Goal: Information Seeking & Learning: Understand process/instructions

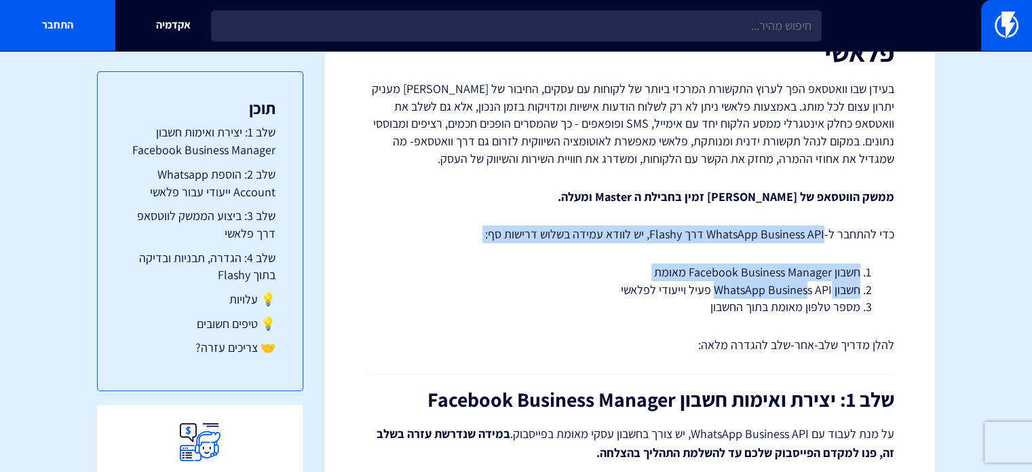
drag, startPoint x: 821, startPoint y: 244, endPoint x: 806, endPoint y: 283, distance: 41.9
click at [806, 283] on li "חשבון WhatsApp Business API פעיל וייעודי לפלאשי" at bounding box center [630, 290] width 462 height 18
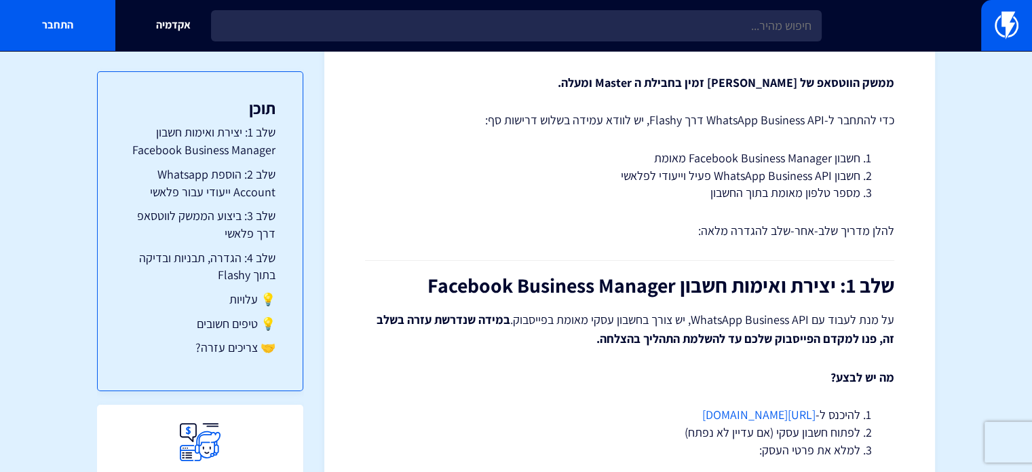
scroll to position [272, 0]
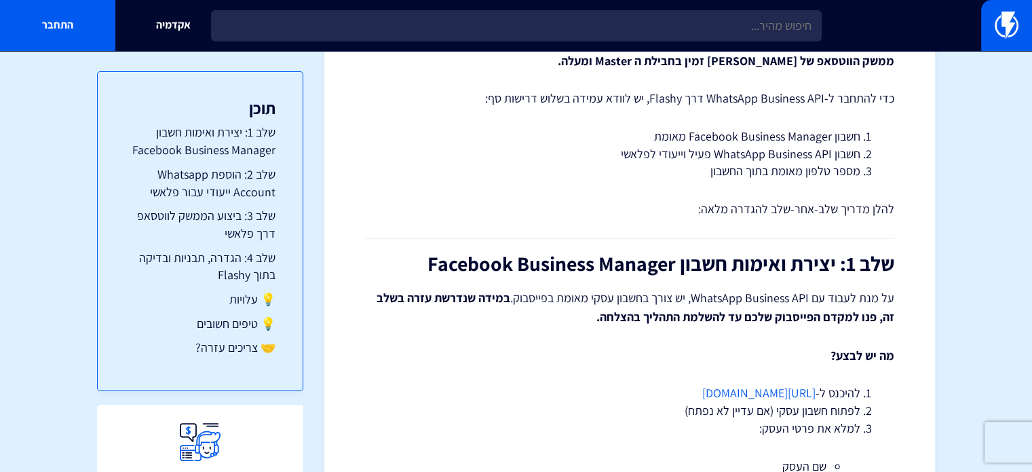
click at [774, 392] on link "https://business.facebook.com" at bounding box center [759, 393] width 113 height 16
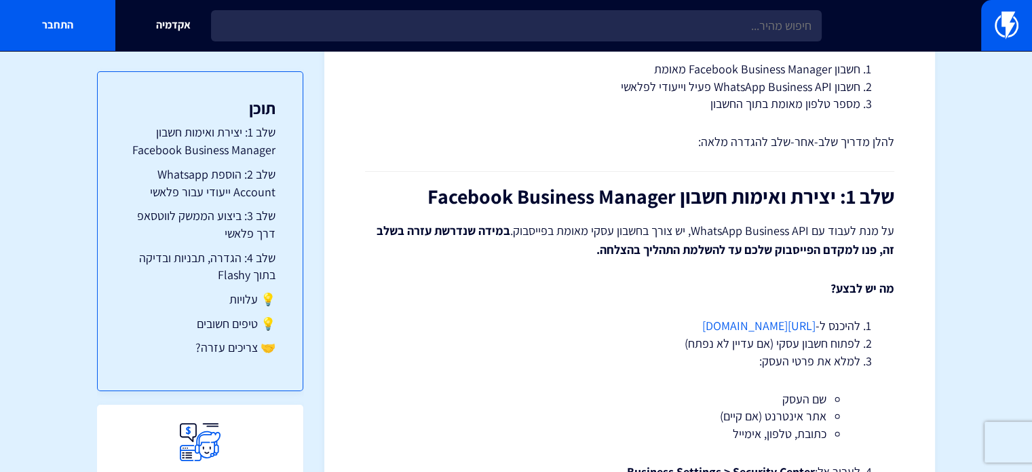
scroll to position [339, 0]
drag, startPoint x: 815, startPoint y: 325, endPoint x: 627, endPoint y: 326, distance: 188.0
click at [627, 326] on li "להיכנס ל- https://business.facebook.com" at bounding box center [630, 325] width 462 height 18
copy link "https://business.facebook.com"
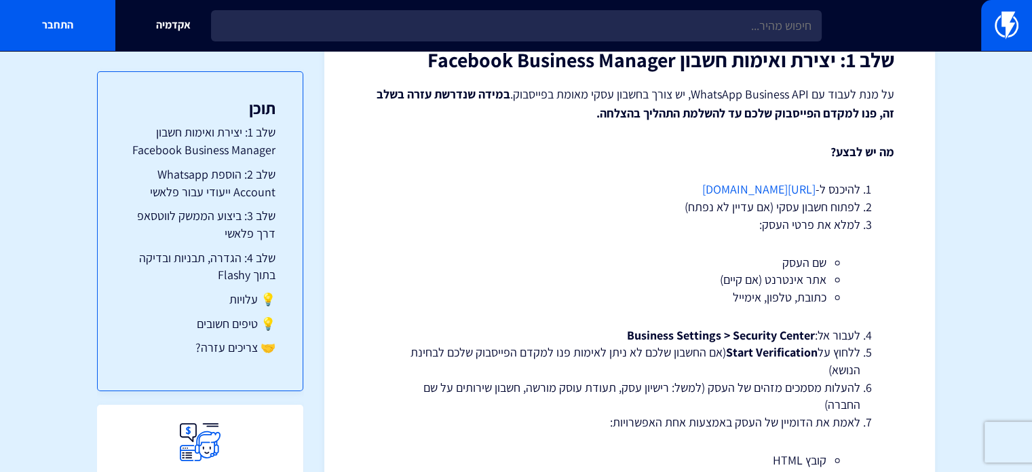
scroll to position [475, 0]
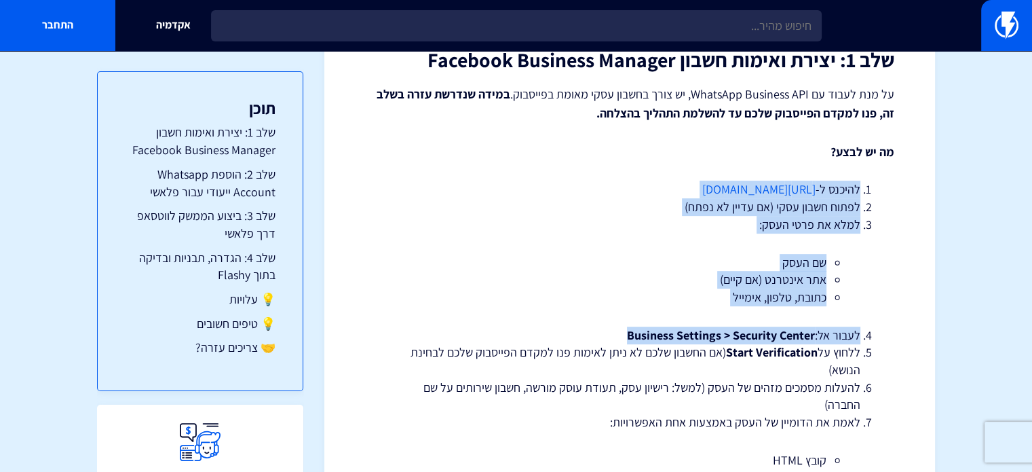
drag, startPoint x: 643, startPoint y: 157, endPoint x: 582, endPoint y: 337, distance: 189.8
click at [582, 337] on li "לעבור אל: Business Settings > Security Center" at bounding box center [630, 335] width 462 height 18
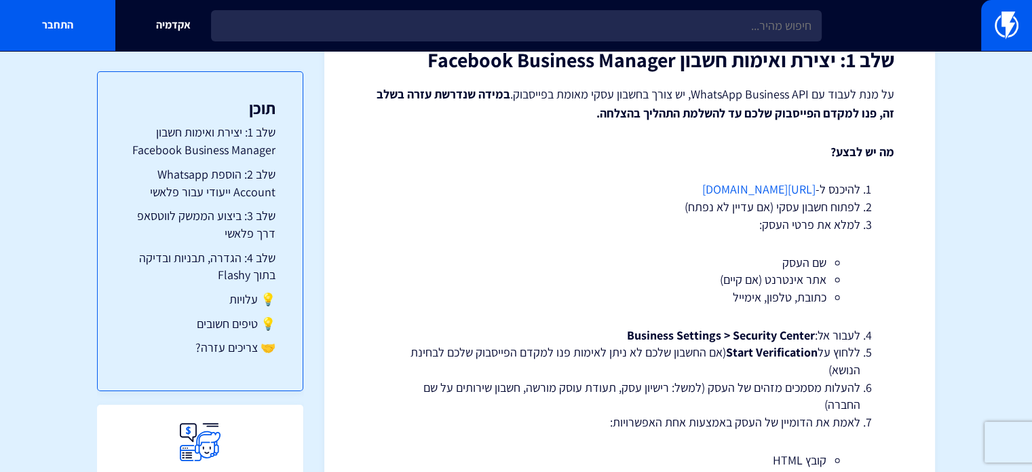
drag, startPoint x: 565, startPoint y: 374, endPoint x: 578, endPoint y: 261, distance: 114.0
click at [578, 261] on ol "להיכנס ל- https://business.facebook.com לפתוח חשבון עסקי (אם עדיין לא נפתח) למל…" at bounding box center [630, 361] width 489 height 360
click at [578, 261] on li "שם העסק" at bounding box center [630, 263] width 394 height 18
drag, startPoint x: 565, startPoint y: 302, endPoint x: 543, endPoint y: 368, distance: 69.5
click at [543, 368] on ol "להיכנס ל- https://business.facebook.com לפתוח חשבון עסקי (אם עדיין לא נפתח) למל…" at bounding box center [630, 361] width 489 height 360
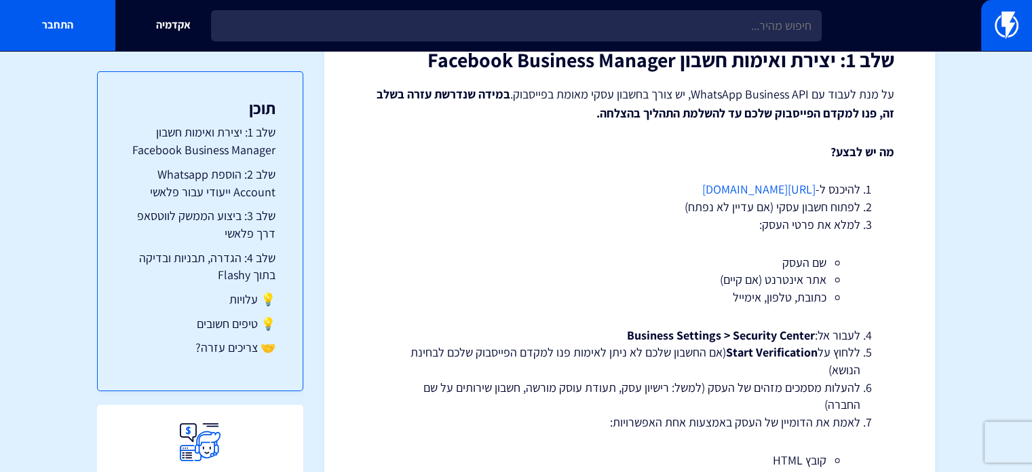
click at [543, 368] on li "ללחוץ על Start Verification (אם החשבון שלכם לא ניתן לאימות פנו למקדם הפייסבוק ש…" at bounding box center [630, 360] width 462 height 35
drag, startPoint x: 543, startPoint y: 368, endPoint x: 557, endPoint y: 307, distance: 61.9
click at [557, 307] on ol "להיכנס ל- https://business.facebook.com לפתוח חשבון עסקי (אם עדיין לא נפתח) למל…" at bounding box center [630, 361] width 489 height 360
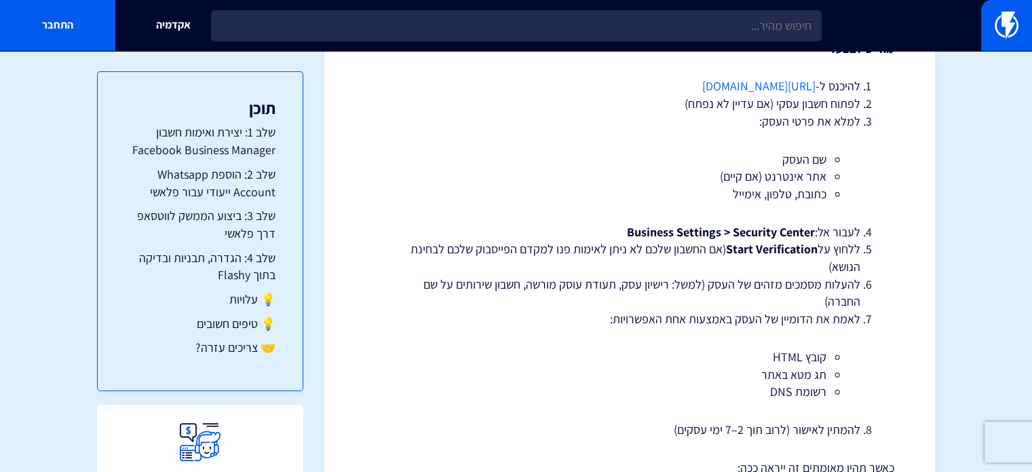
scroll to position [611, 0]
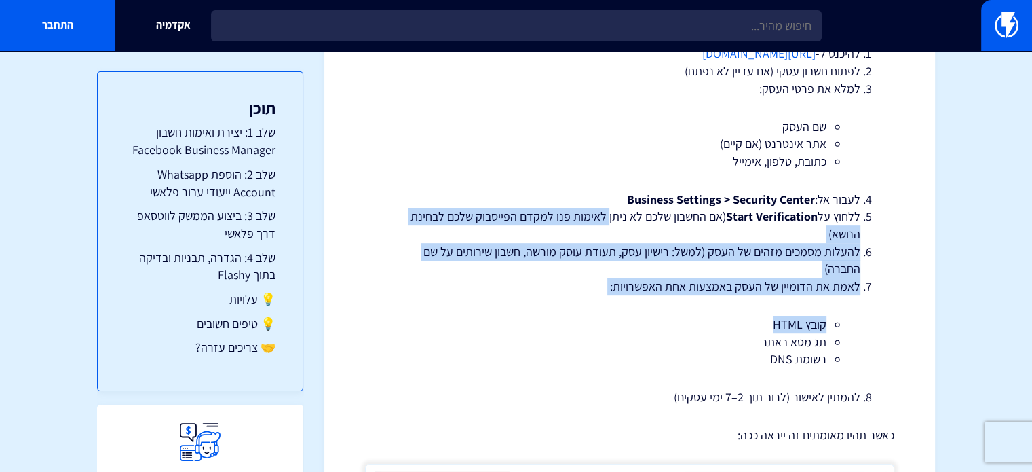
drag, startPoint x: 618, startPoint y: 312, endPoint x: 608, endPoint y: 225, distance: 87.5
click at [608, 225] on ol "להיכנס ל- https://business.facebook.com לפתוח חשבון עסקי (אם עדיין לא נפתח) למל…" at bounding box center [630, 225] width 489 height 360
click at [608, 225] on li "ללחוץ על Start Verification (אם החשבון שלכם לא ניתן לאימות פנו למקדם הפייסבוק ש…" at bounding box center [630, 225] width 462 height 35
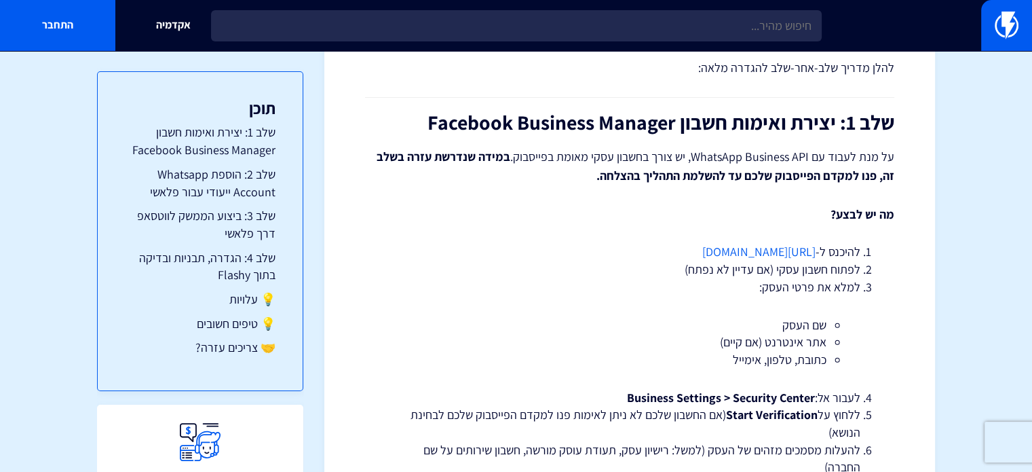
scroll to position [407, 0]
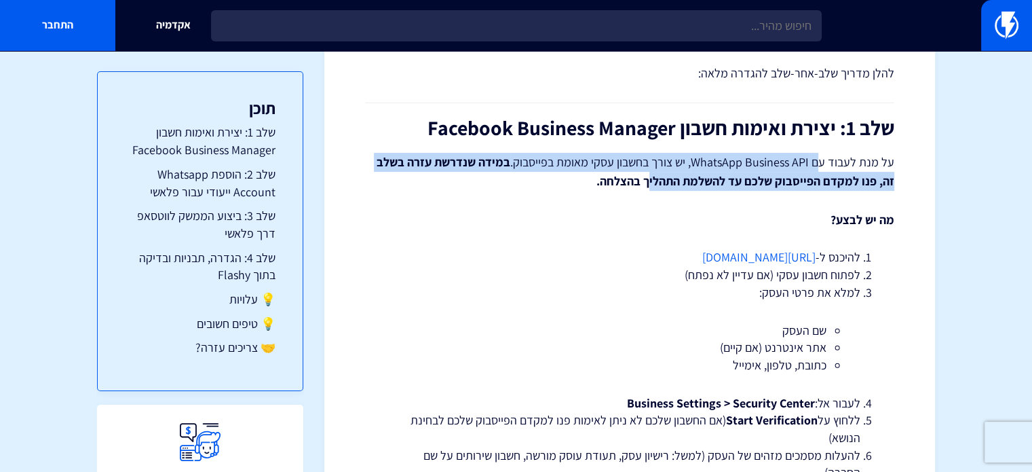
drag, startPoint x: 818, startPoint y: 160, endPoint x: 653, endPoint y: 172, distance: 165.3
click at [653, 172] on p "על מנת לעבוד עם WhatsApp Business API, יש צורך בחשבון עסקי מאומת בפייסבוק. במיד…" at bounding box center [629, 172] width 529 height 38
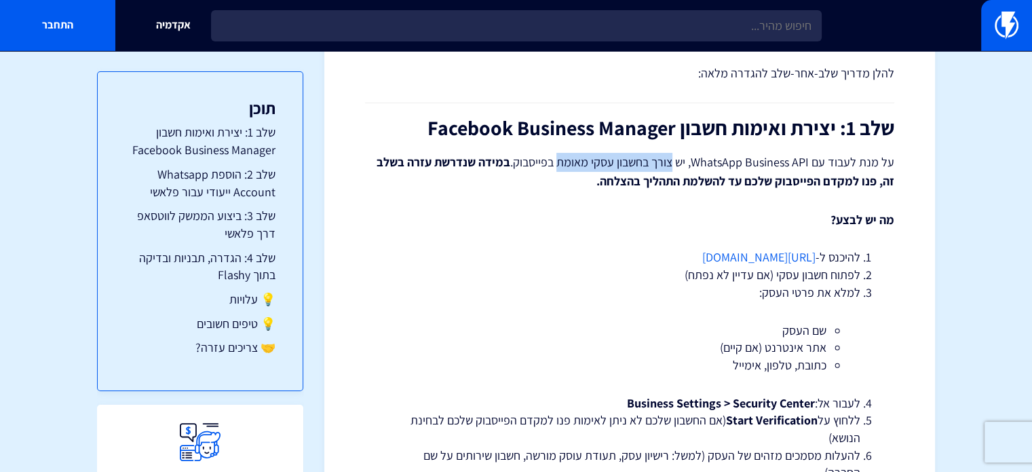
drag, startPoint x: 675, startPoint y: 160, endPoint x: 521, endPoint y: 166, distance: 154.9
click at [546, 165] on p "על מנת לעבוד עם WhatsApp Business API, יש צורך בחשבון עסקי מאומת בפייסבוק. במיד…" at bounding box center [629, 172] width 529 height 38
click at [521, 166] on p "על מנת לעבוד עם WhatsApp Business API, יש צורך בחשבון עסקי מאומת בפייסבוק. במיד…" at bounding box center [629, 172] width 529 height 38
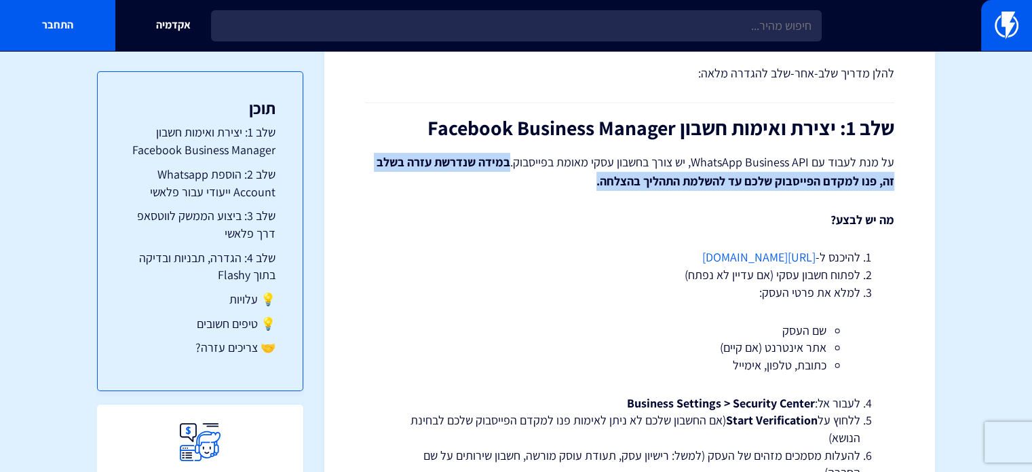
drag, startPoint x: 510, startPoint y: 165, endPoint x: 508, endPoint y: 174, distance: 9.7
click at [508, 174] on p "על מנת לעבוד עם WhatsApp Business API, יש צורך בחשבון עסקי מאומת בפייסבוק. במיד…" at bounding box center [629, 172] width 529 height 38
drag, startPoint x: 512, startPoint y: 187, endPoint x: 659, endPoint y: 198, distance: 147.6
click at [512, 188] on p "על מנת לעבוד עם WhatsApp Business API, יש צורך בחשבון עסקי מאומת בפייסבוק. במיד…" at bounding box center [629, 172] width 529 height 38
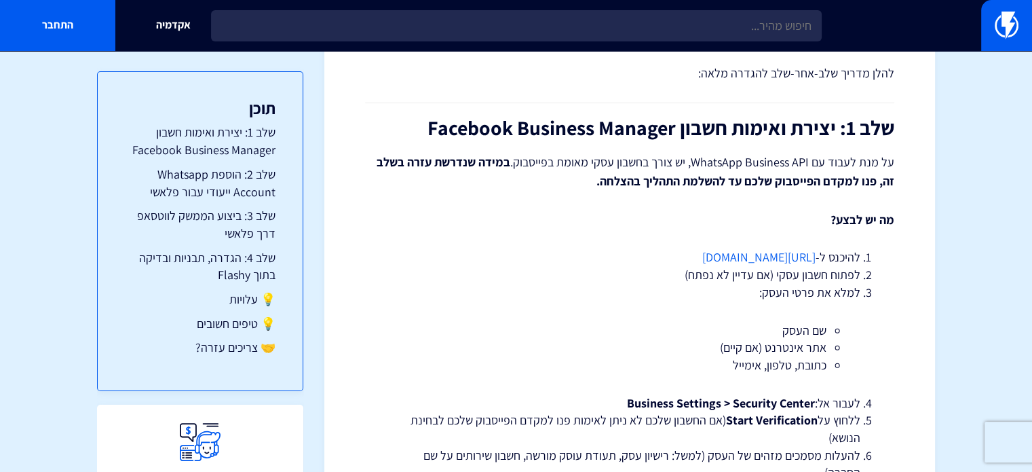
click at [815, 219] on p "מה יש לבצע?" at bounding box center [629, 220] width 529 height 18
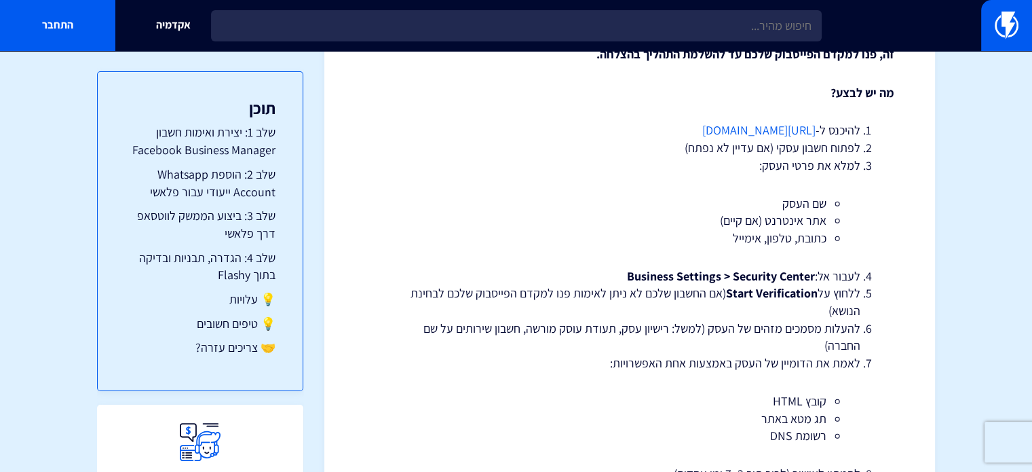
scroll to position [543, 0]
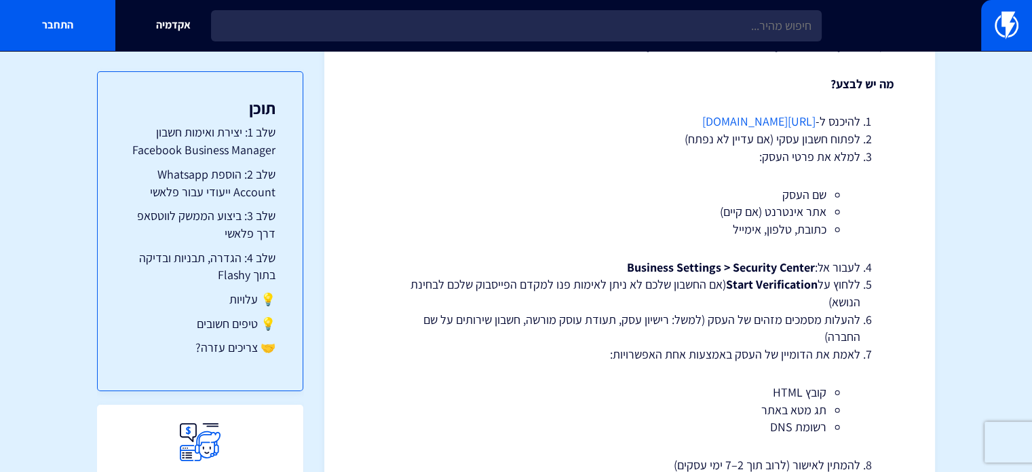
drag, startPoint x: 815, startPoint y: 191, endPoint x: 812, endPoint y: 200, distance: 8.6
click at [812, 200] on li "שם העסק" at bounding box center [630, 195] width 394 height 18
drag, startPoint x: 810, startPoint y: 206, endPoint x: 800, endPoint y: 234, distance: 29.6
click at [800, 234] on ul "שם העסק אתר אינטרנט (אם קיים) כתובת, טלפון, אימייל" at bounding box center [629, 212] width 421 height 52
click at [800, 234] on li "כתובת, טלפון, אימייל" at bounding box center [630, 230] width 394 height 18
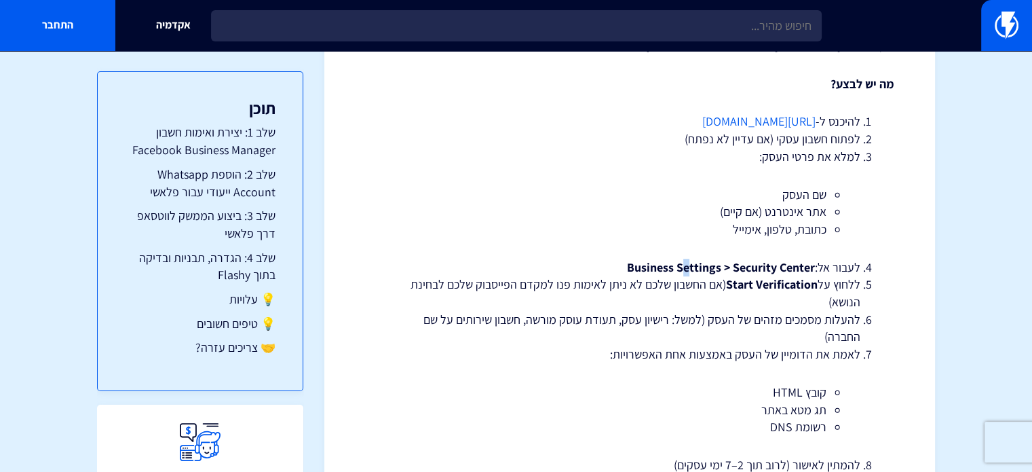
drag, startPoint x: 686, startPoint y: 246, endPoint x: 681, endPoint y: 262, distance: 16.3
click at [681, 262] on ol "להיכנס ל- https://business.facebook.com לפתוח חשבון עסקי (אם עדיין לא נפתח) למל…" at bounding box center [630, 293] width 489 height 360
click at [681, 262] on strong "Business Settings > Security Center" at bounding box center [721, 267] width 188 height 16
drag, startPoint x: 727, startPoint y: 282, endPoint x: 774, endPoint y: 287, distance: 47.2
click at [774, 287] on strong "Start Verification" at bounding box center [772, 284] width 92 height 16
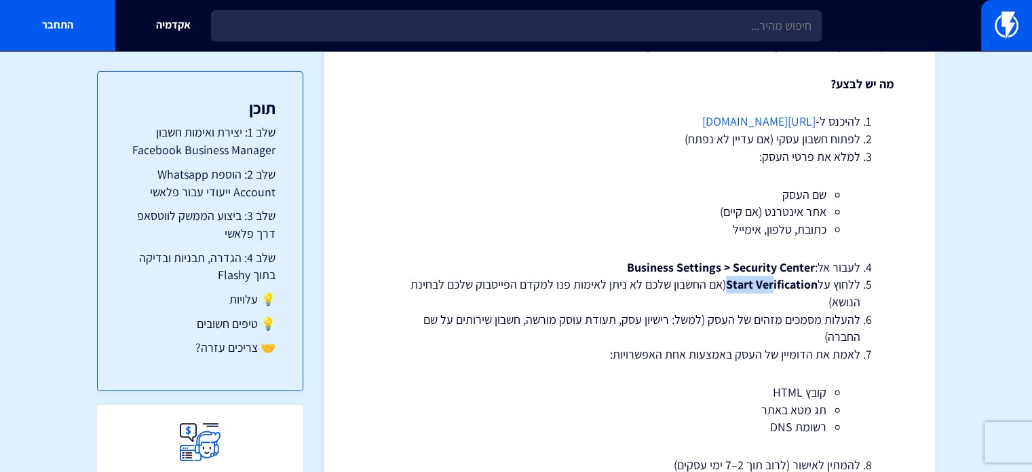
click at [774, 287] on strong "Start Verification" at bounding box center [772, 284] width 92 height 16
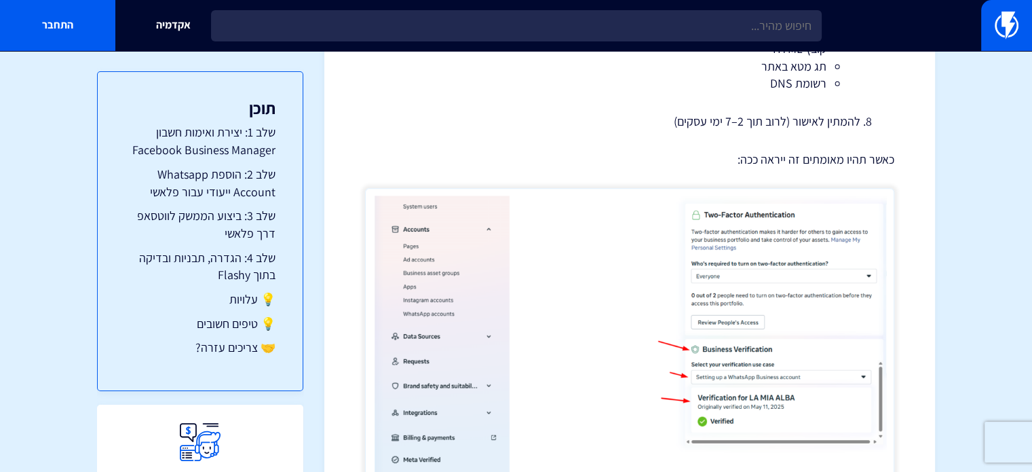
scroll to position [882, 0]
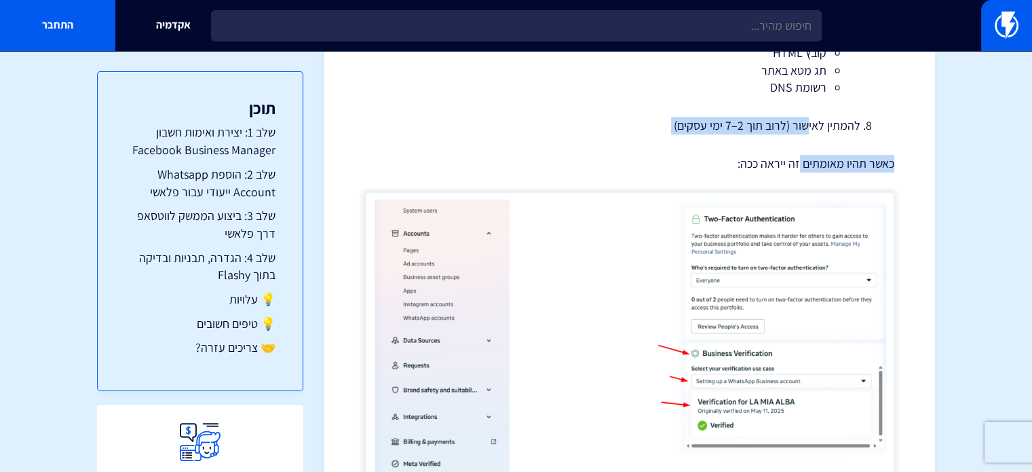
drag, startPoint x: 810, startPoint y: 126, endPoint x: 801, endPoint y: 144, distance: 20.3
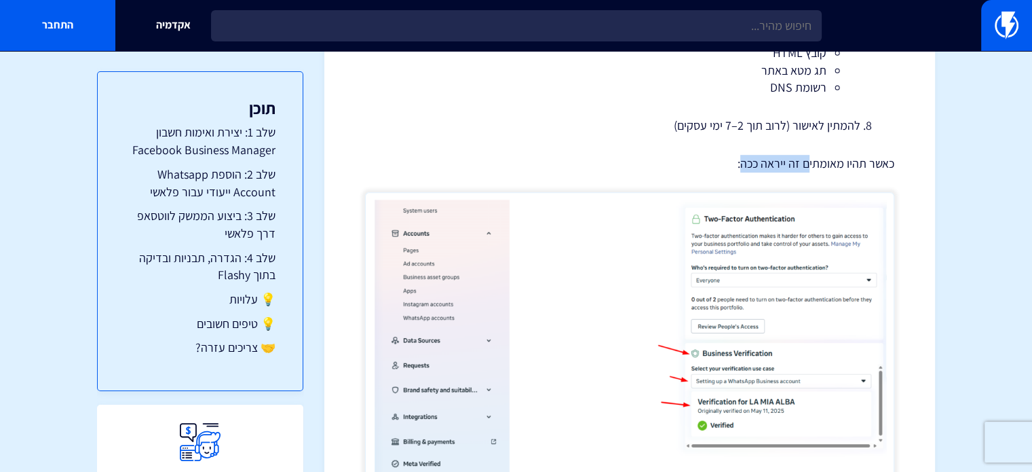
drag, startPoint x: 809, startPoint y: 162, endPoint x: 744, endPoint y: 162, distance: 65.2
click at [744, 162] on p "כאשר תהיו מאומתים זה ייראה ככה:" at bounding box center [629, 164] width 529 height 18
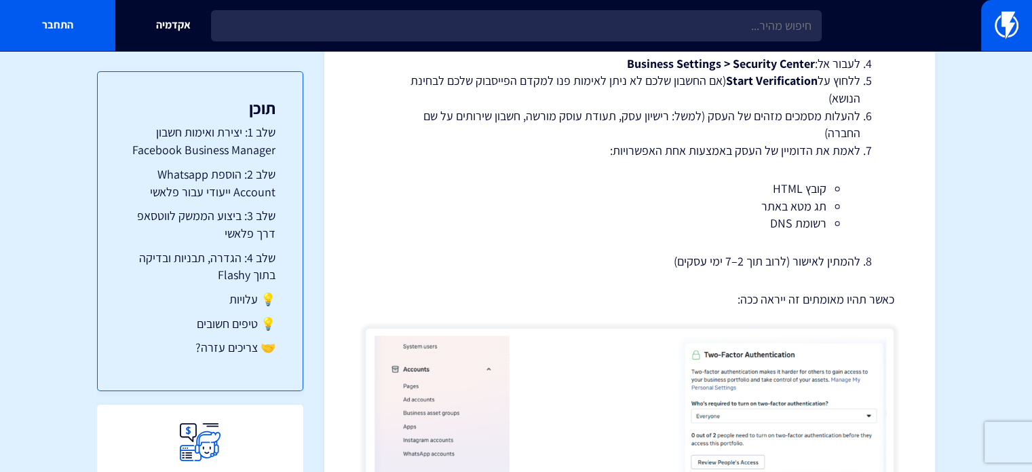
scroll to position [747, 0]
drag, startPoint x: 732, startPoint y: 263, endPoint x: 736, endPoint y: 241, distance: 22.9
click at [736, 241] on ol "להיכנס ל- https://business.facebook.com לפתוח חשבון עסקי (אם עדיין לא נפתח) למל…" at bounding box center [630, 89] width 489 height 360
click at [736, 229] on li "רשומת DNS" at bounding box center [630, 223] width 394 height 18
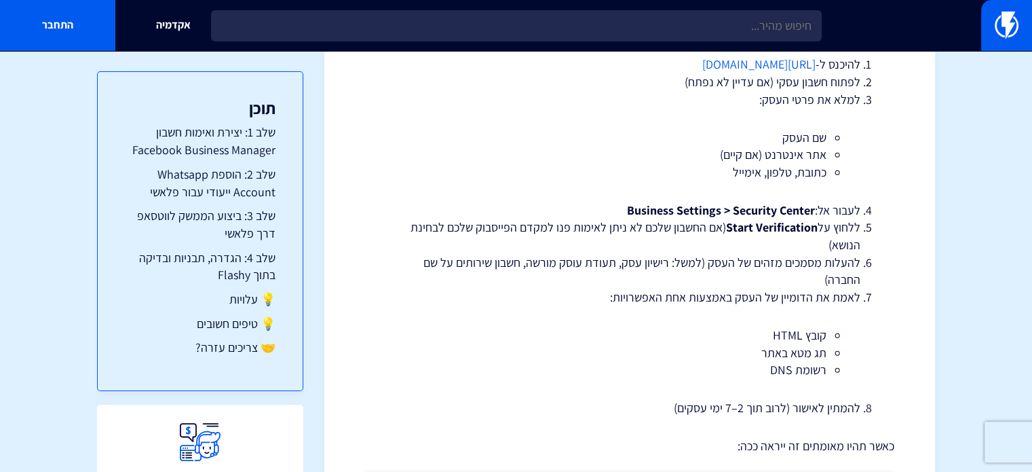
scroll to position [611, 0]
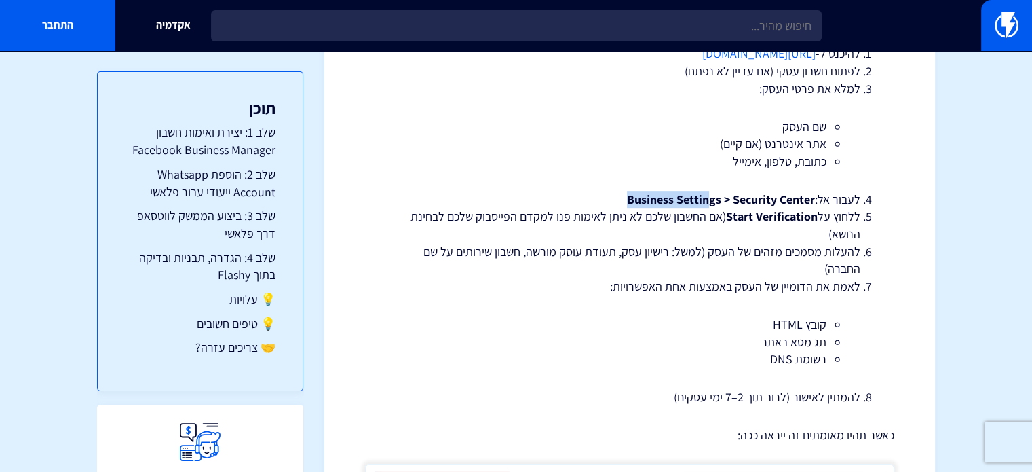
drag, startPoint x: 605, startPoint y: 195, endPoint x: 705, endPoint y: 199, distance: 99.2
click at [705, 199] on li "לעבור אל: Business Settings > Security Center" at bounding box center [630, 200] width 462 height 18
click at [705, 199] on strong "Business Settings > Security Center" at bounding box center [721, 199] width 188 height 16
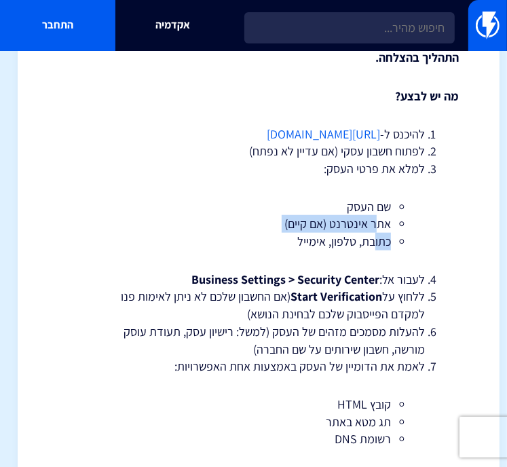
drag, startPoint x: 376, startPoint y: 235, endPoint x: 375, endPoint y: 244, distance: 9.6
click at [375, 244] on ul "שם העסק אתר אינטרנט (אם קיים) כתובת, טלפון, אימייל" at bounding box center [259, 224] width 292 height 52
click at [375, 244] on li "כתובת, טלפון, אימייל" at bounding box center [258, 242] width 265 height 18
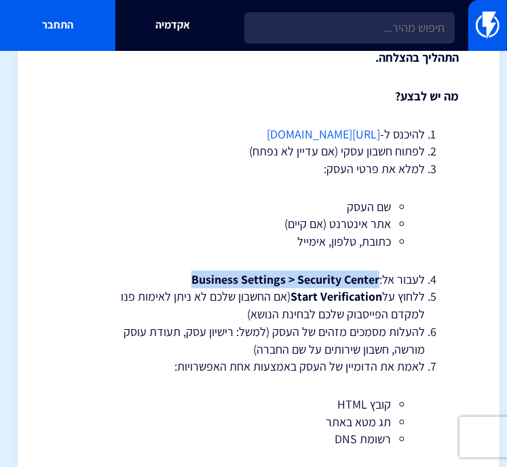
drag, startPoint x: 174, startPoint y: 273, endPoint x: 379, endPoint y: 278, distance: 205.0
click at [379, 278] on li "לעבור אל: Business Settings > Security Center" at bounding box center [258, 280] width 333 height 18
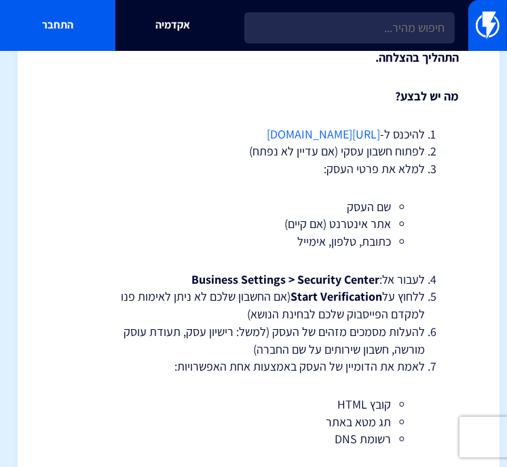
click at [391, 306] on li "ללחוץ על Start Verification (אם החשבון שלכם לא ניתן לאימות פנו למקדם הפייסבוק ש…" at bounding box center [258, 305] width 333 height 35
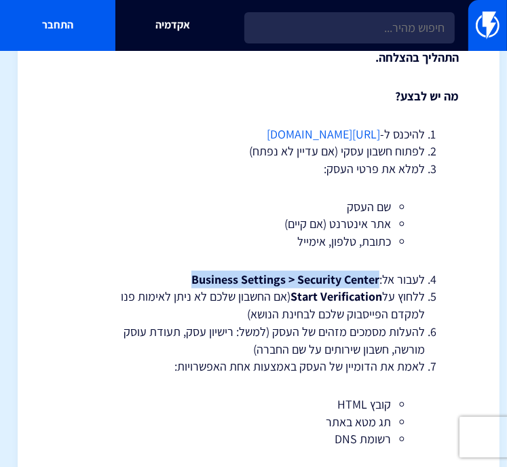
drag, startPoint x: 181, startPoint y: 278, endPoint x: 379, endPoint y: 282, distance: 197.6
click at [379, 282] on li "לעבור אל: Business Settings > Security Center" at bounding box center [258, 280] width 333 height 18
copy li "Business Settings > Security Center"
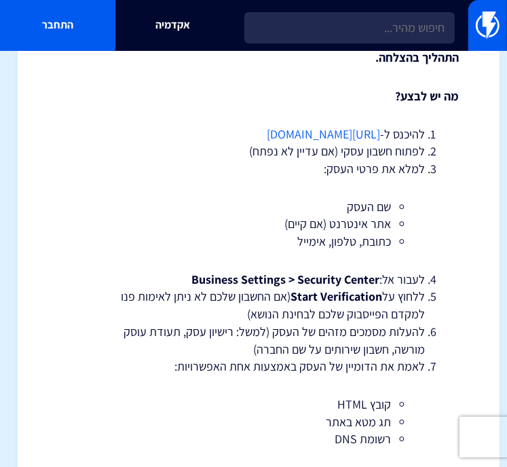
click at [383, 295] on li "ללחוץ על Start Verification (אם החשבון שלכם לא ניתן לאימות פנו למקדם הפייסבוק ש…" at bounding box center [258, 305] width 333 height 35
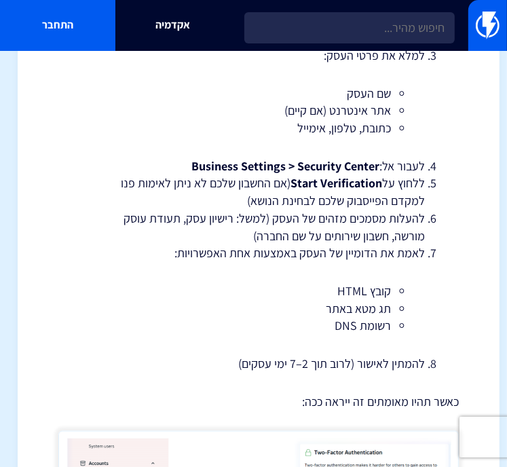
scroll to position [747, 0]
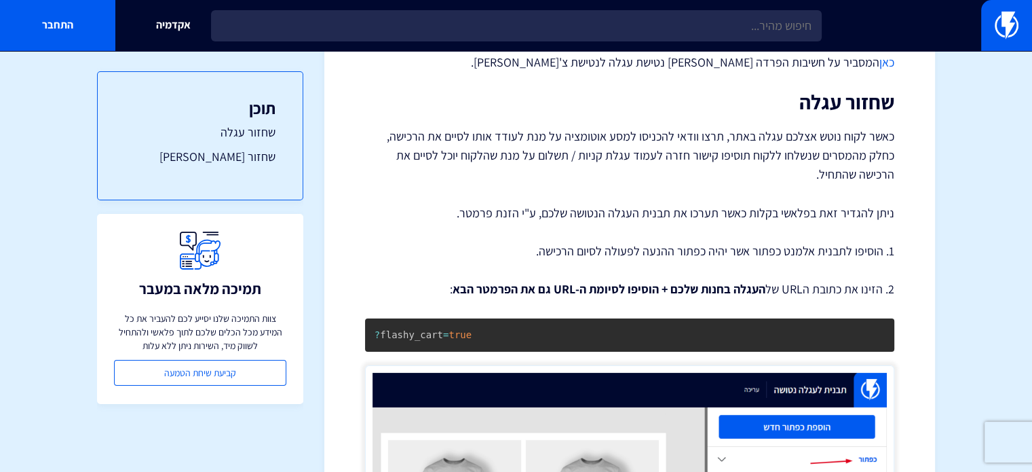
scroll to position [136, 0]
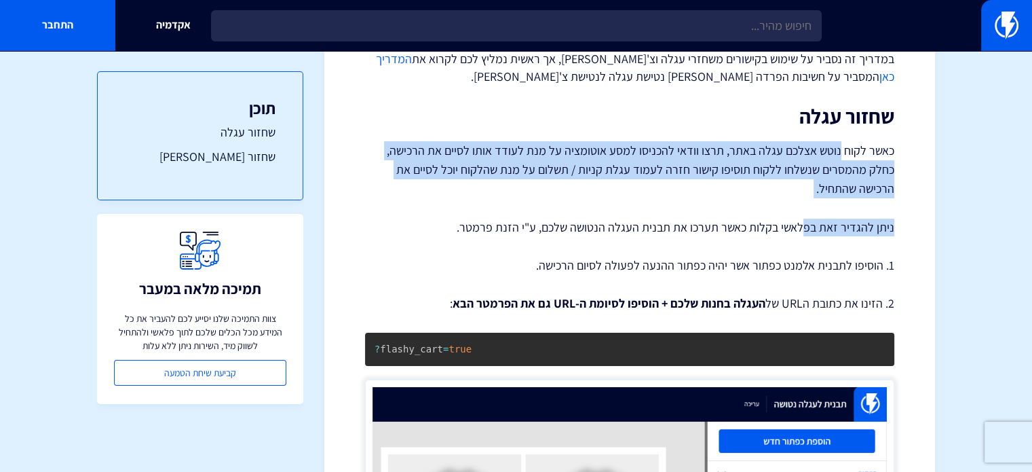
drag, startPoint x: 838, startPoint y: 154, endPoint x: 804, endPoint y: 229, distance: 82.6
click at [804, 229] on p "ניתן להגדיר זאת בפלאשי בקלות כאשר תערכו את תבנית העגלה הנטושה שלכם, ע"י הזנת פר…" at bounding box center [629, 228] width 529 height 18
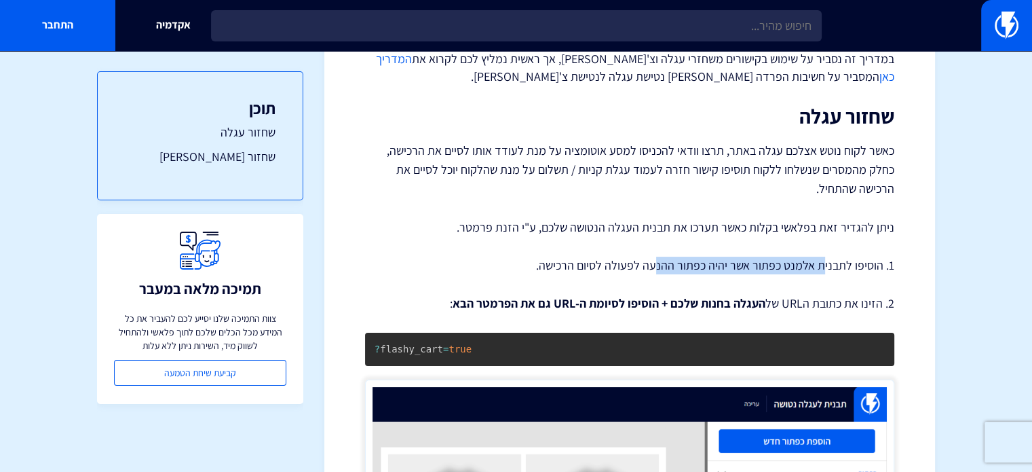
drag, startPoint x: 824, startPoint y: 270, endPoint x: 658, endPoint y: 261, distance: 165.9
click at [658, 261] on p "1. הוסיפו לתבנית אלמנט כפתור אשר יהיה כפתור ההנעה לפעולה לסיום הרכישה." at bounding box center [629, 266] width 529 height 18
click at [763, 295] on strong "העגלה בחנות שלכם" at bounding box center [718, 303] width 95 height 16
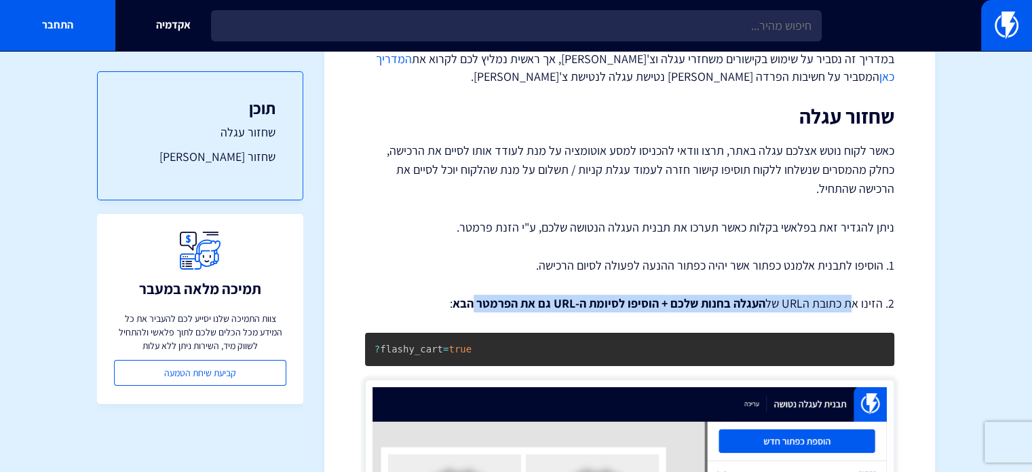
drag, startPoint x: 850, startPoint y: 303, endPoint x: 475, endPoint y: 303, distance: 374.7
click at [475, 303] on p "2. הזינו את כתובת הURL של העגלה בחנות שלכם + הוסיפו לסיומת ה-URL גם את הפרמטר ה…" at bounding box center [629, 304] width 529 height 18
click at [475, 303] on strong "גם את הפרמטר הבא" at bounding box center [502, 303] width 98 height 16
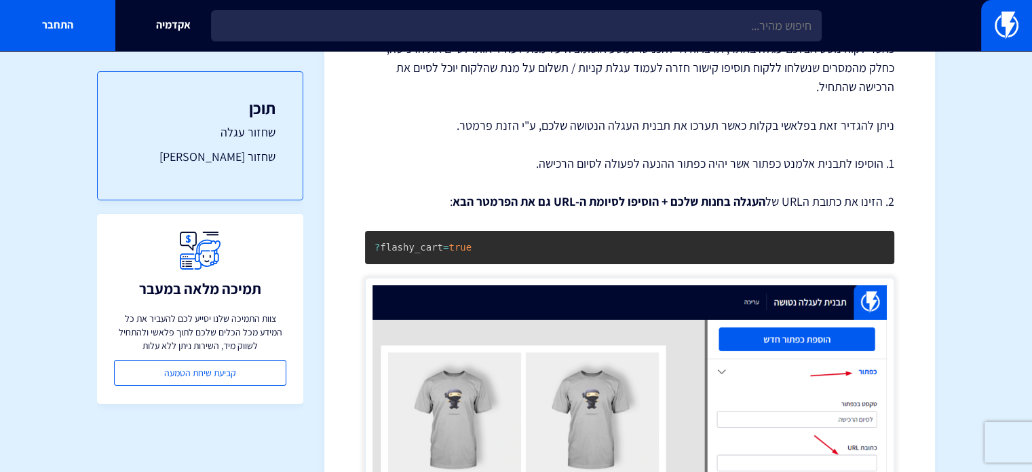
scroll to position [204, 0]
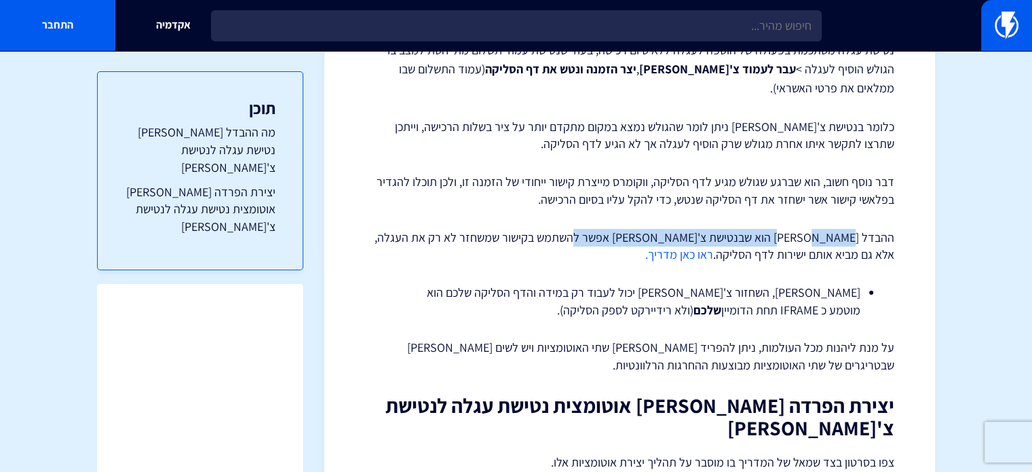
drag, startPoint x: 834, startPoint y: 217, endPoint x: 603, endPoint y: 223, distance: 230.2
click at [603, 229] on p "ההבדל בווקומרס הוא שבנטישת צ'קאווט אפשר להשתמש בקישור שמשחזר לא רק את העגלה, אל…" at bounding box center [629, 246] width 529 height 35
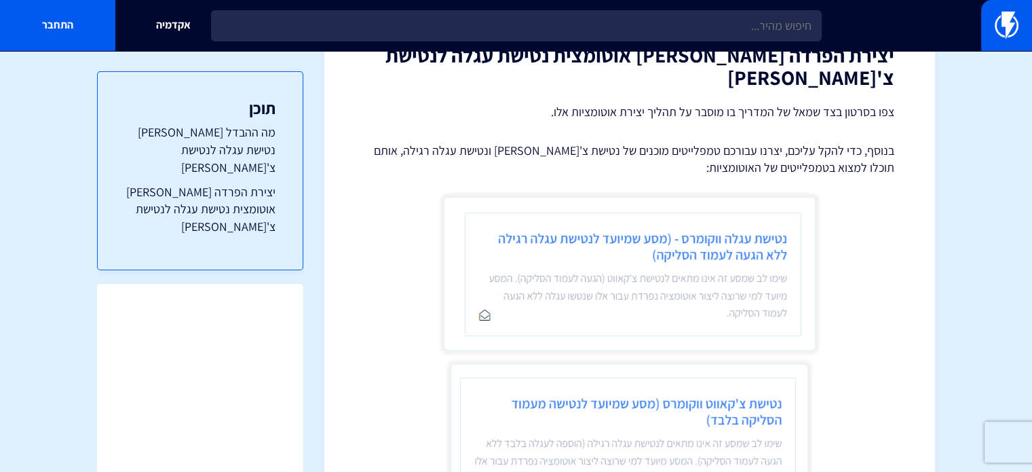
scroll to position [407, 0]
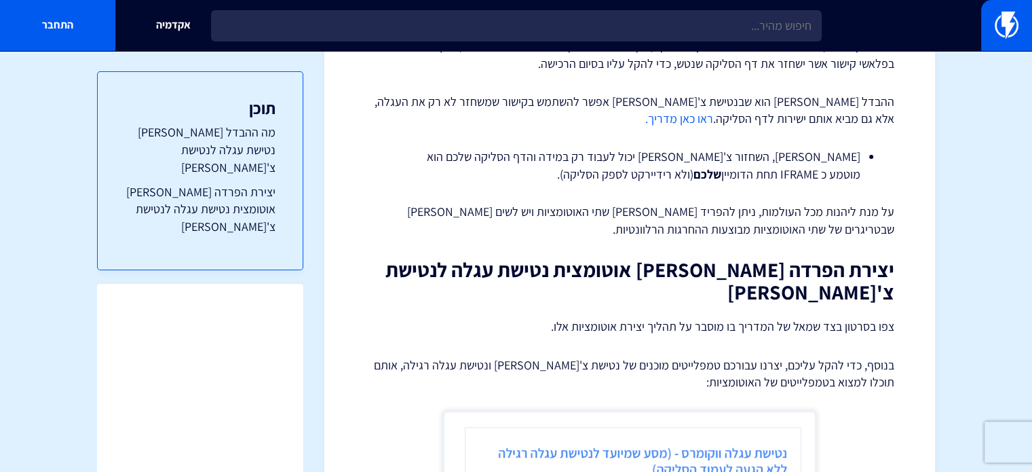
click at [713, 111] on link "ראו כאן מדריך." at bounding box center [680, 119] width 68 height 16
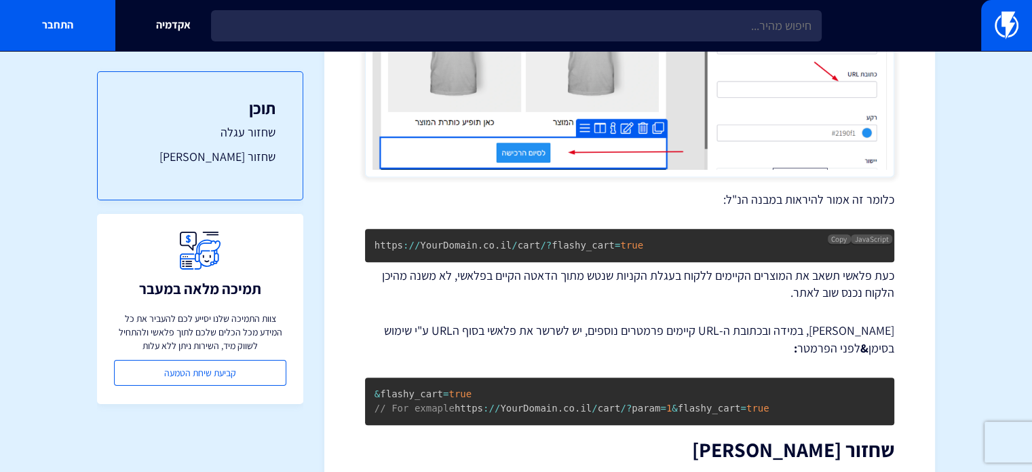
scroll to position [950, 0]
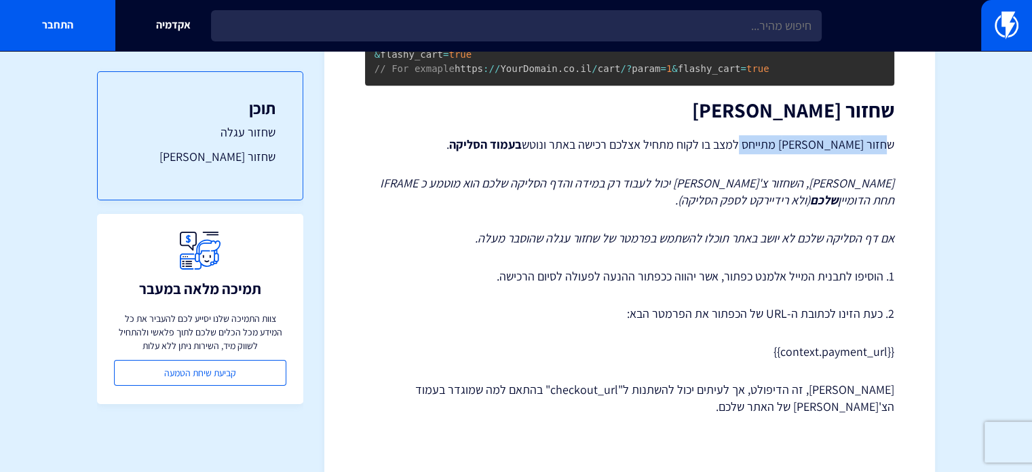
drag, startPoint x: 890, startPoint y: 159, endPoint x: 758, endPoint y: 162, distance: 132.4
click at [758, 154] on p "שחזור צ'קאווט מתייחס למצב בו לקוח מתחיל אצלכם רכישה באתר ונוטש בעמוד הסליקה ." at bounding box center [629, 144] width 529 height 19
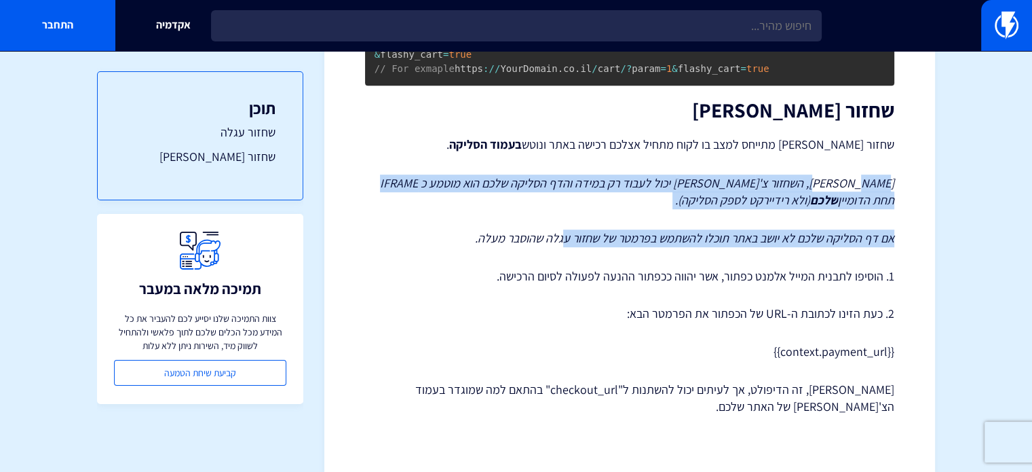
drag, startPoint x: 857, startPoint y: 200, endPoint x: 565, endPoint y: 239, distance: 295.1
click at [567, 246] on em "אם דף הסליקה שלכם לא יושב באתר תוכלו להשתמש בפרמטר של שחזור עגלה שהוסבר מעלה." at bounding box center [684, 238] width 419 height 16
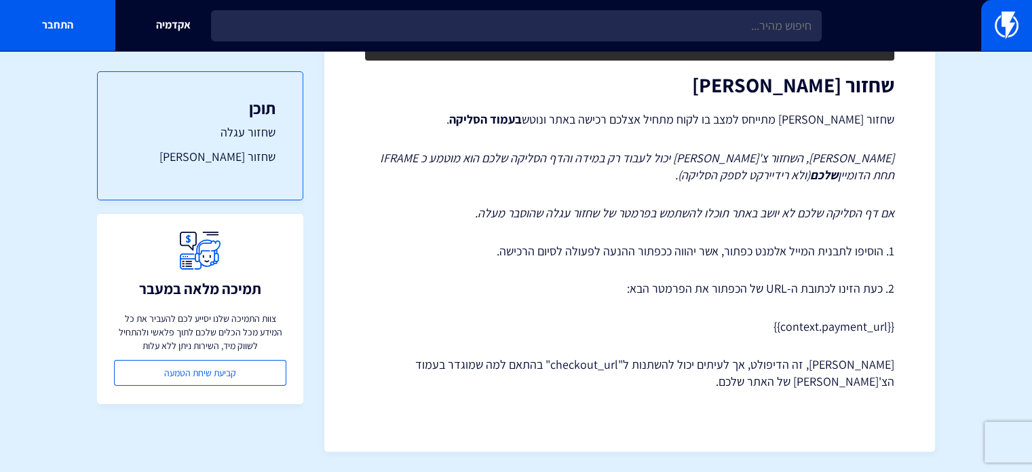
scroll to position [989, 0]
drag, startPoint x: 855, startPoint y: 291, endPoint x: 742, endPoint y: 295, distance: 112.8
click at [742, 295] on p "2. כעת הזינו לכתובת ה-URL של הכפתור את הפרמטר הבא:" at bounding box center [629, 289] width 529 height 18
drag, startPoint x: 853, startPoint y: 158, endPoint x: 475, endPoint y: 167, distance: 377.5
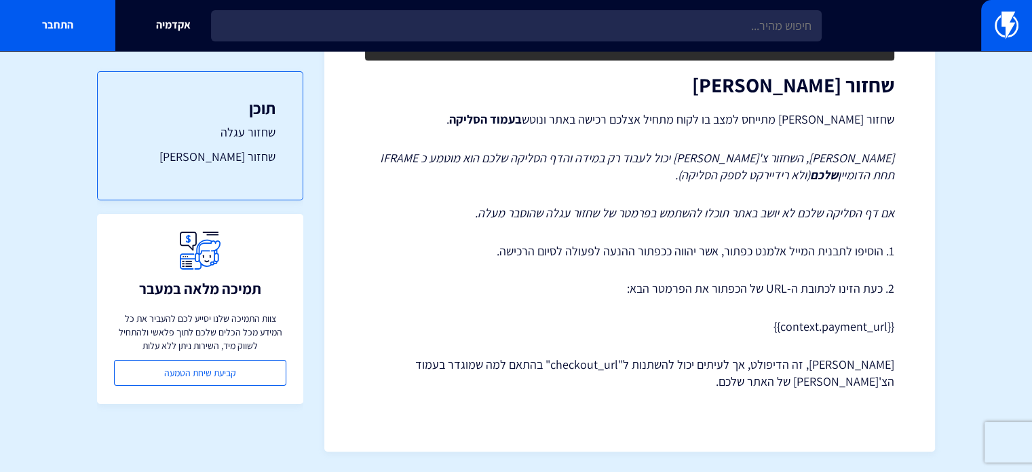
click at [475, 167] on p "שימו לב, השחזור צ'קאווט יכול לעבוד רק במידה והדף הסליקה שלכם הוא מוטמע כ IFRAME…" at bounding box center [629, 166] width 529 height 35
drag, startPoint x: 601, startPoint y: 173, endPoint x: 996, endPoint y: 150, distance: 395.7
copy em "שימו לב, השחזור צ'קאווט יכול לעבוד רק במידה והדף הסליקה שלכם הוא מוטמע כ IFRAME…"
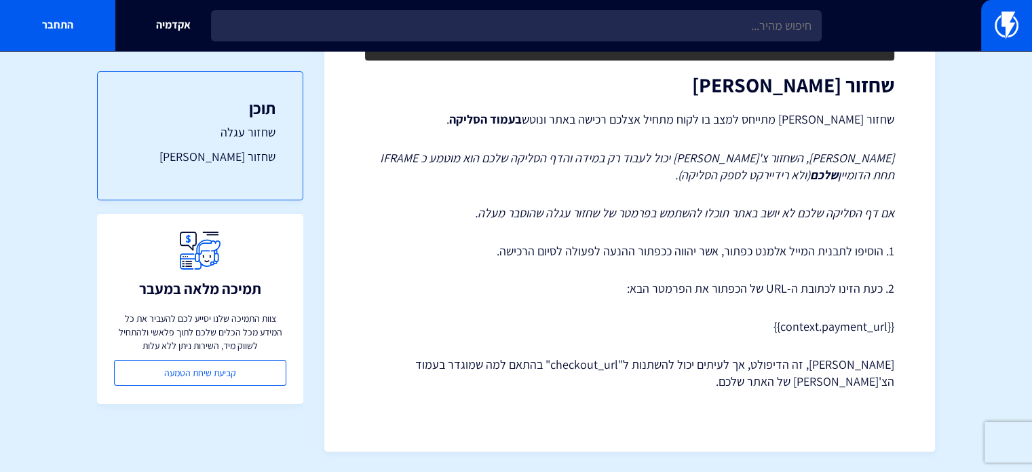
drag, startPoint x: 34, startPoint y: 331, endPoint x: 73, endPoint y: 329, distance: 39.4
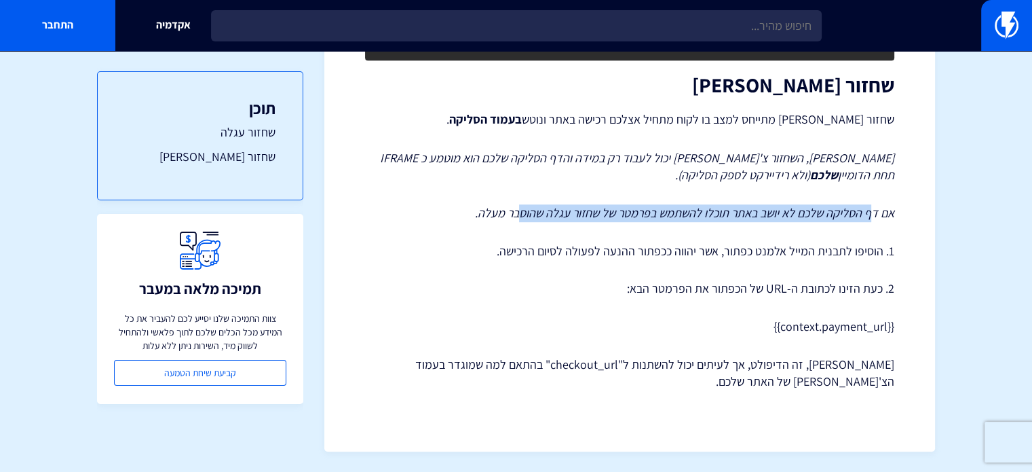
drag, startPoint x: 872, startPoint y: 215, endPoint x: 517, endPoint y: 207, distance: 354.4
click at [517, 207] on em "אם דף הסליקה שלכם לא יושב באתר תוכלו להשתמש בפרמטר של שחזור עגלה שהוסבר מעלה." at bounding box center [684, 213] width 419 height 16
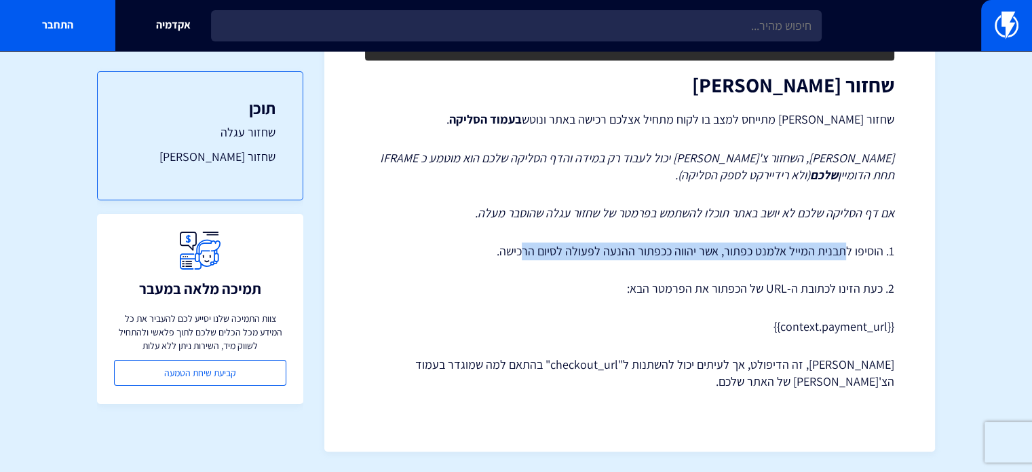
drag, startPoint x: 843, startPoint y: 249, endPoint x: 527, endPoint y: 241, distance: 315.7
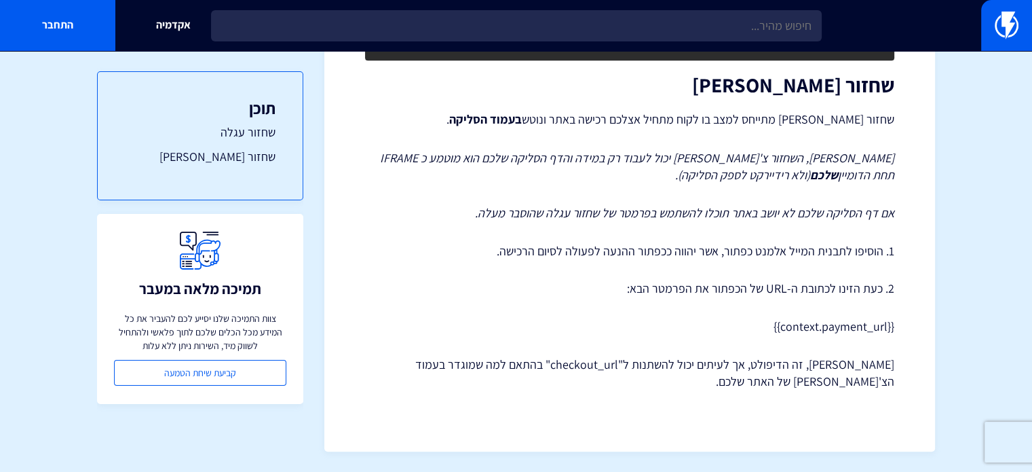
click at [830, 282] on p "2. כעת הזינו לכתובת ה-URL של הכפתור את הפרמטר הבא:" at bounding box center [629, 289] width 529 height 18
drag, startPoint x: 841, startPoint y: 293, endPoint x: 696, endPoint y: 288, distance: 145.3
click at [696, 288] on p "2. כעת הזינו לכתובת ה-URL של הכפתור את הפרמטר הבא:" at bounding box center [629, 289] width 529 height 18
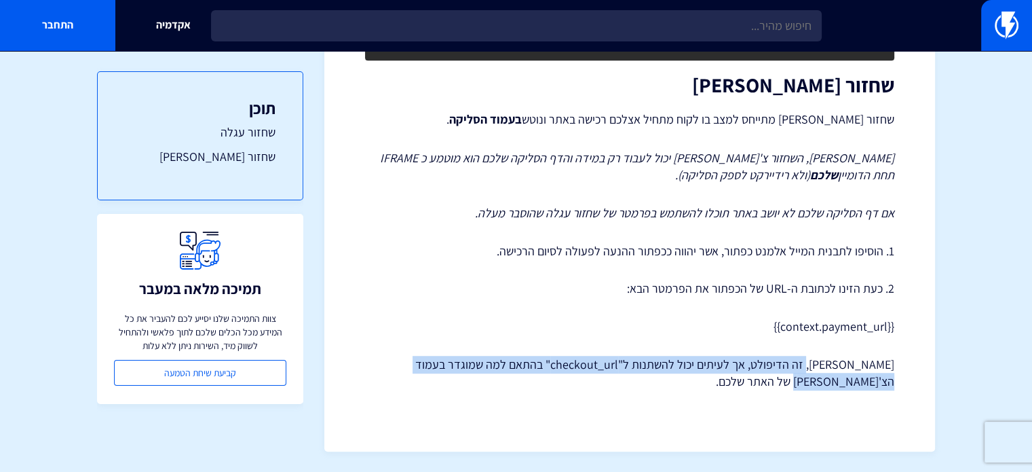
drag, startPoint x: 828, startPoint y: 366, endPoint x: 816, endPoint y: 391, distance: 27.9
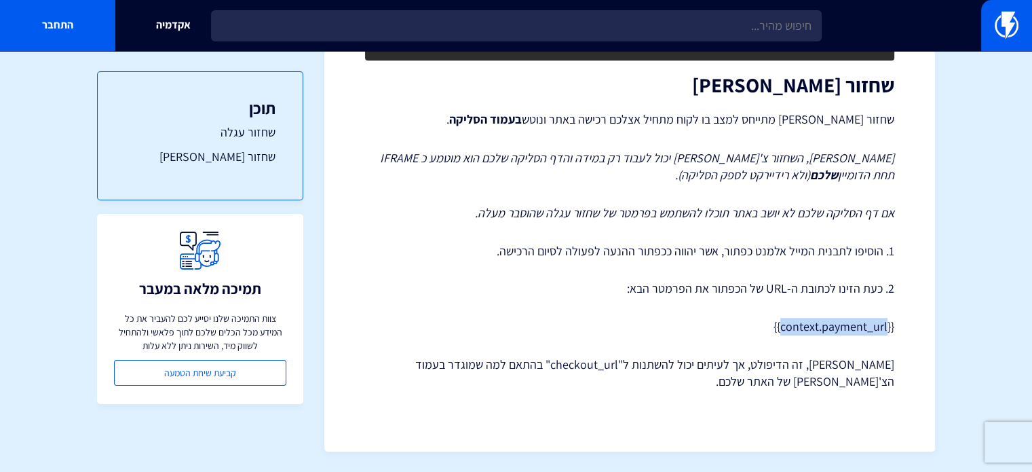
drag, startPoint x: 781, startPoint y: 326, endPoint x: 885, endPoint y: 322, distance: 104.0
click at [885, 322] on p "{{context.payment_url}}" at bounding box center [629, 327] width 529 height 18
drag, startPoint x: 754, startPoint y: 331, endPoint x: 918, endPoint y: 331, distance: 163.6
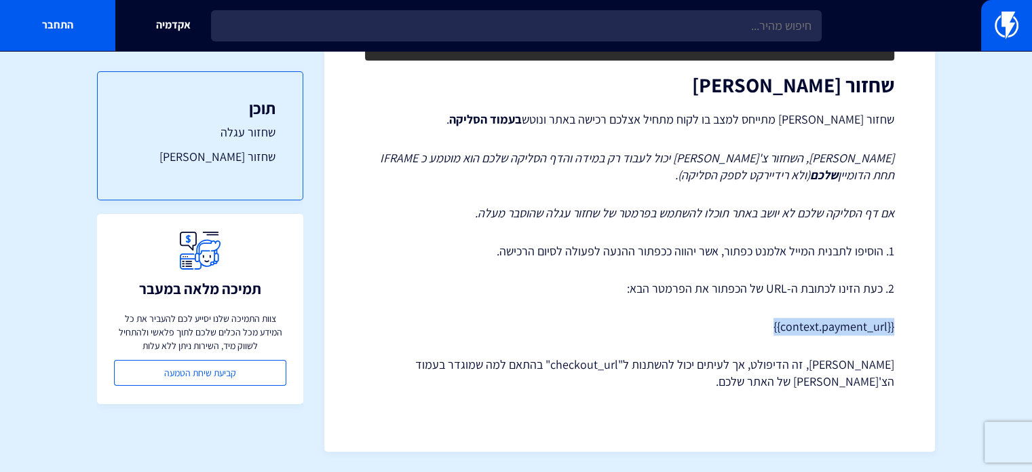
copy p "{{context.payment_url}}"
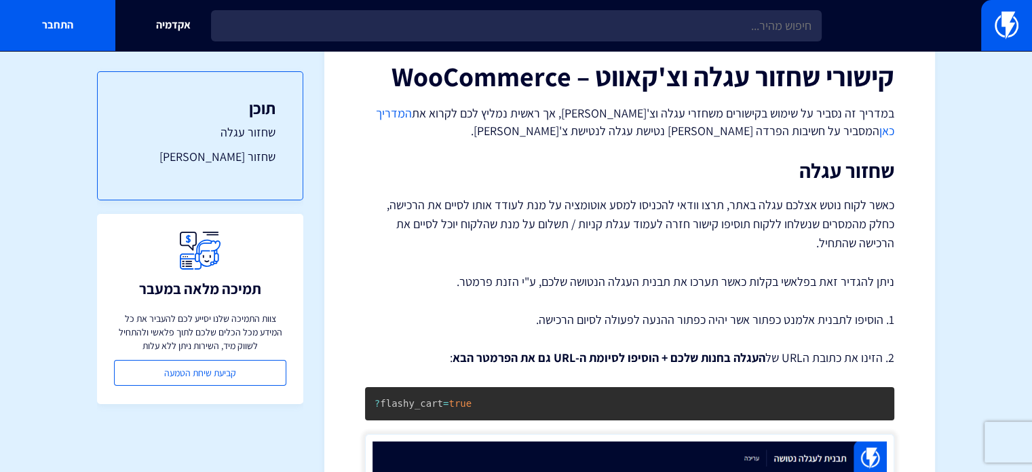
scroll to position [0, 0]
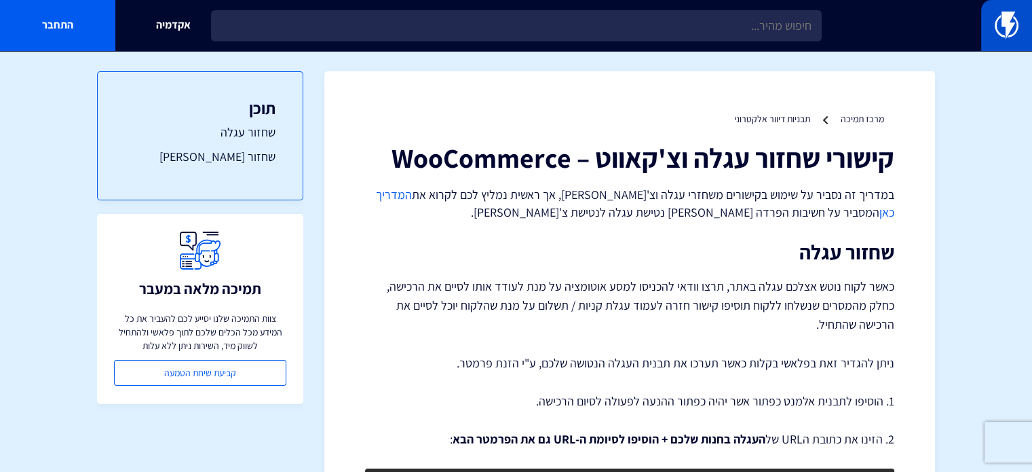
click at [1024, 30] on link at bounding box center [1007, 25] width 51 height 51
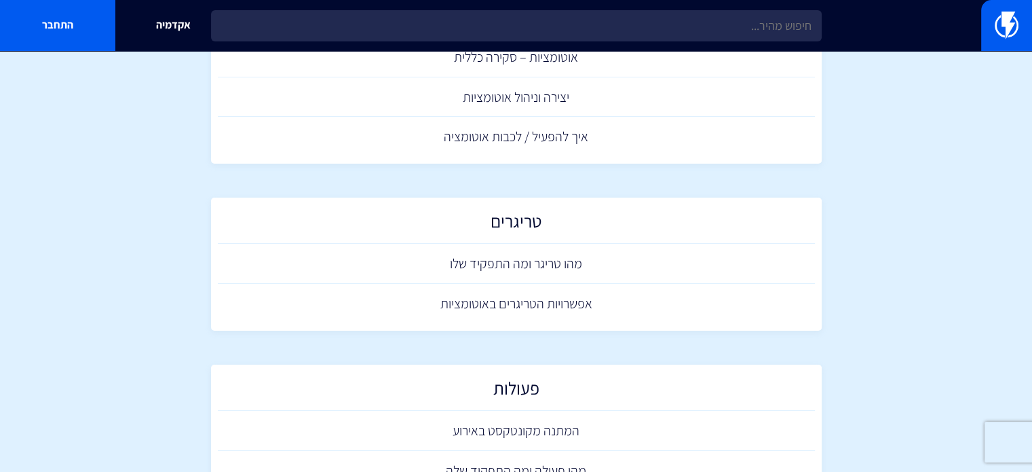
scroll to position [136, 0]
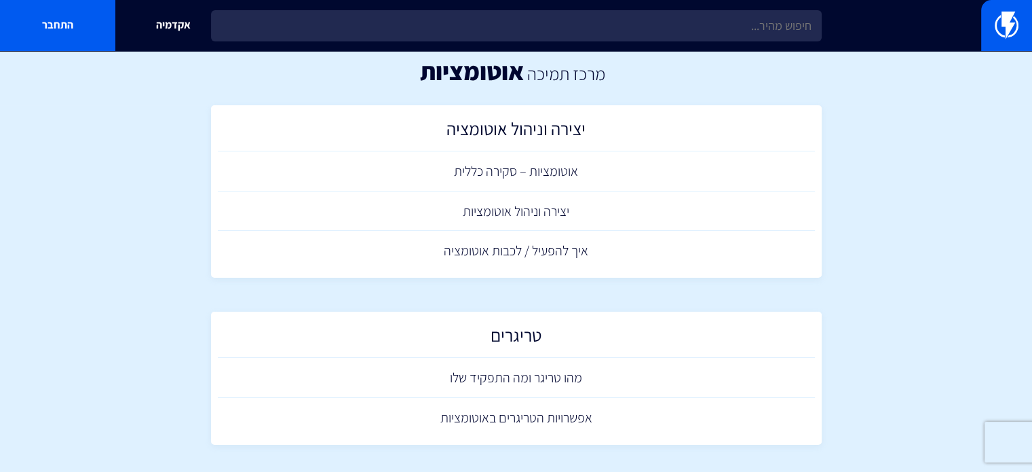
scroll to position [0, 0]
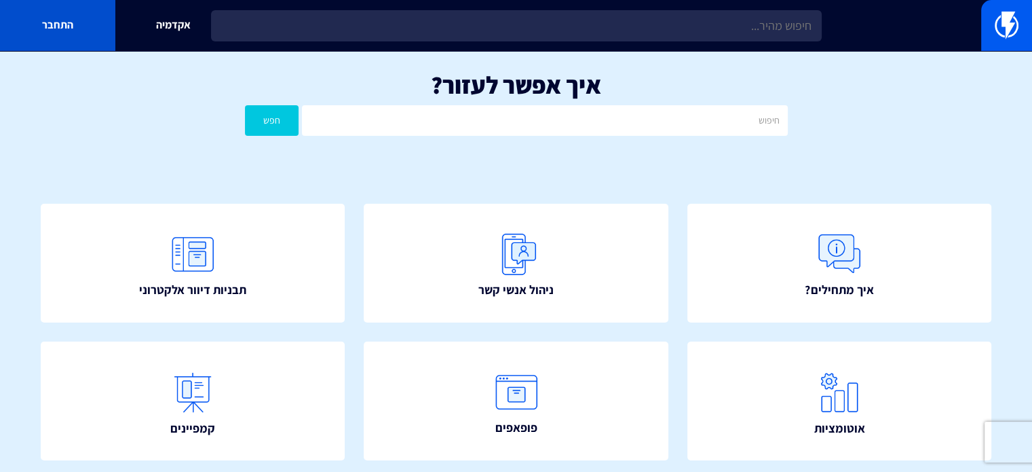
click at [87, 11] on link "התחבר" at bounding box center [57, 25] width 115 height 51
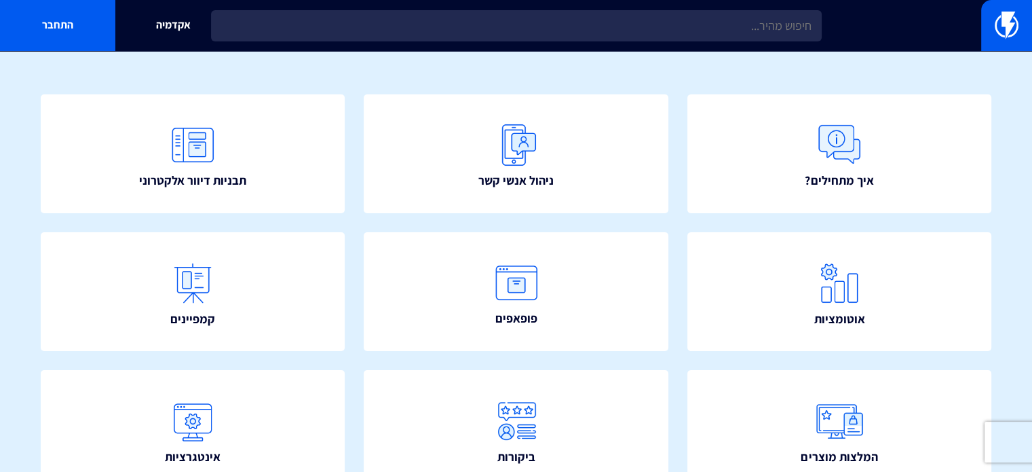
scroll to position [136, 0]
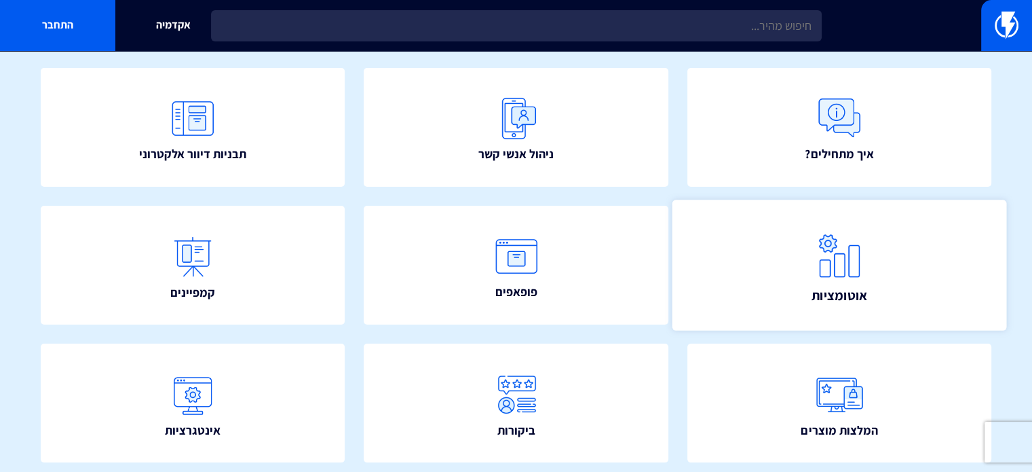
click at [880, 249] on link "אוטומציות" at bounding box center [839, 265] width 335 height 131
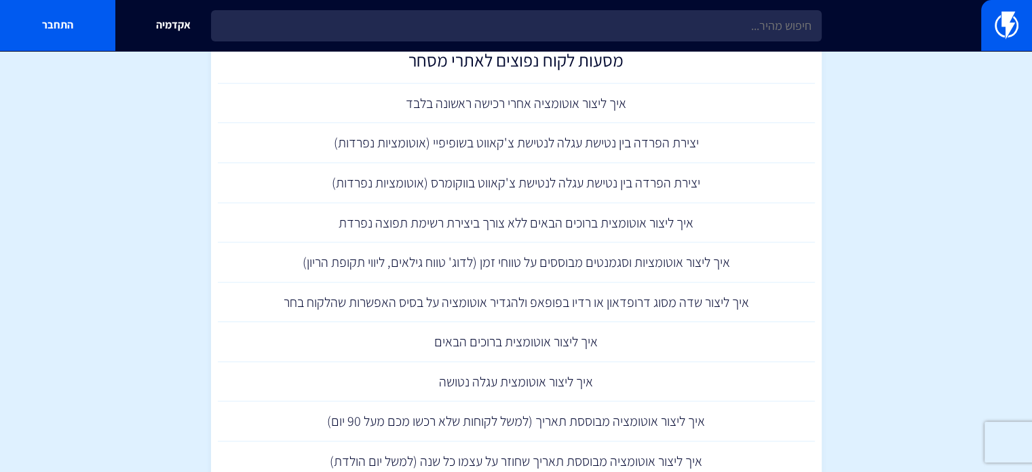
scroll to position [1290, 0]
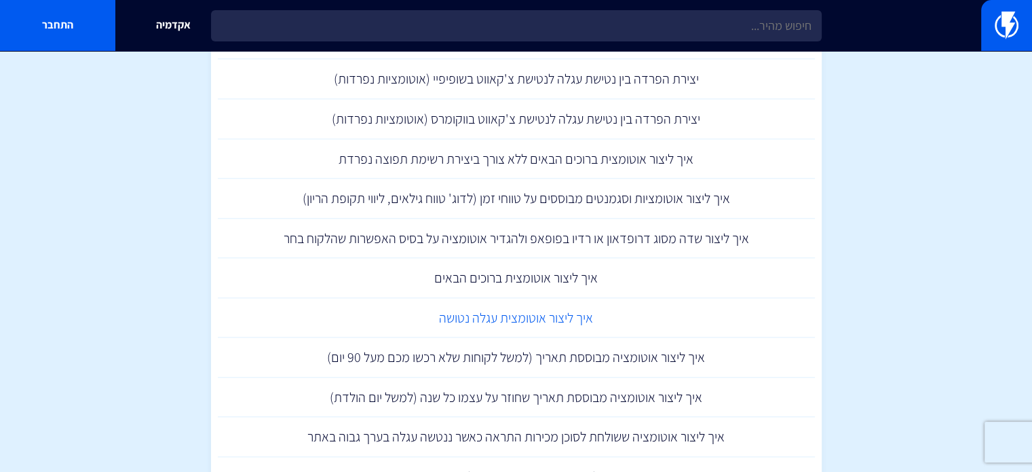
click at [678, 317] on link "איך ליצור אוטומצית עגלה נטושה" at bounding box center [516, 318] width 597 height 40
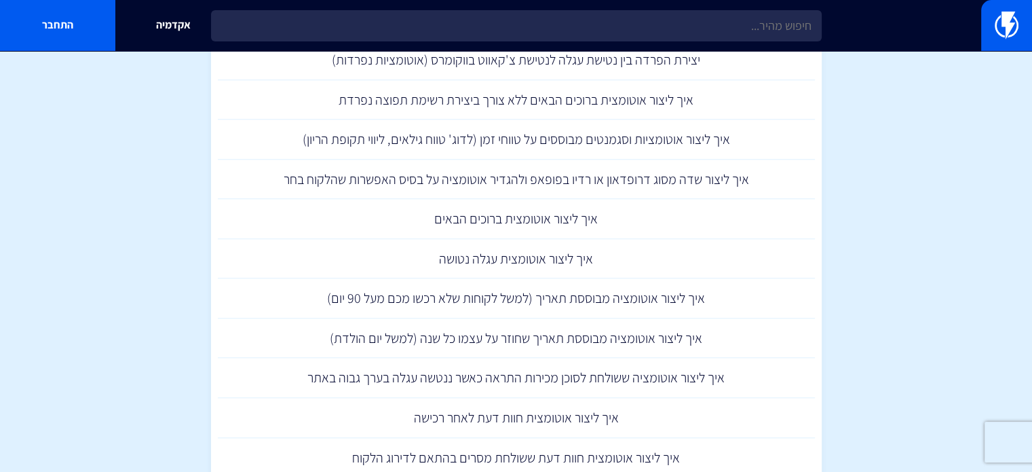
scroll to position [1325, 0]
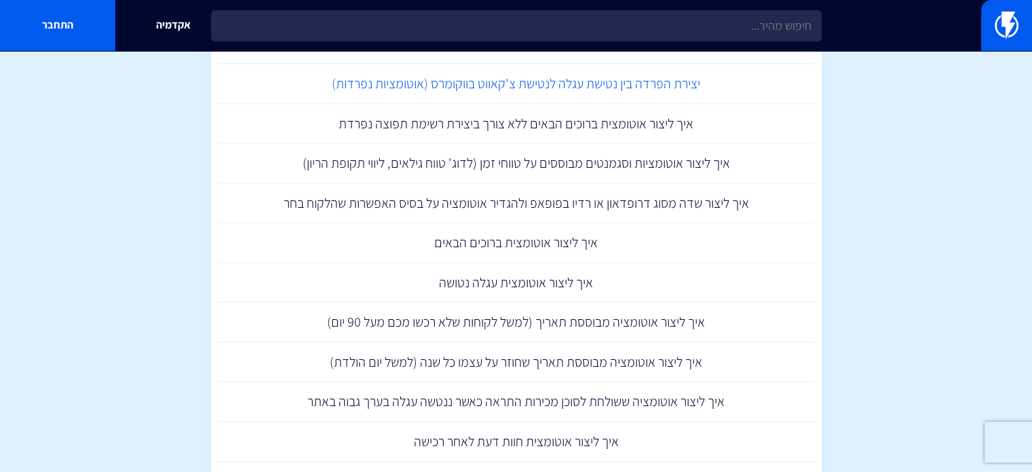
click at [587, 90] on link "יצירת הפרדה בין נטישת עגלה לנטישת צ'קאווט בווקומרס (אוטומציות נפרדות)" at bounding box center [516, 84] width 597 height 40
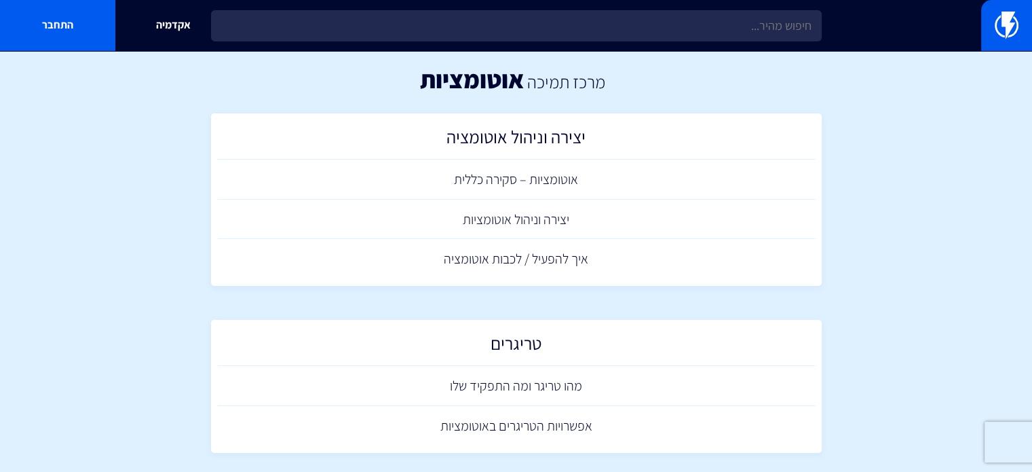
scroll to position [0, 0]
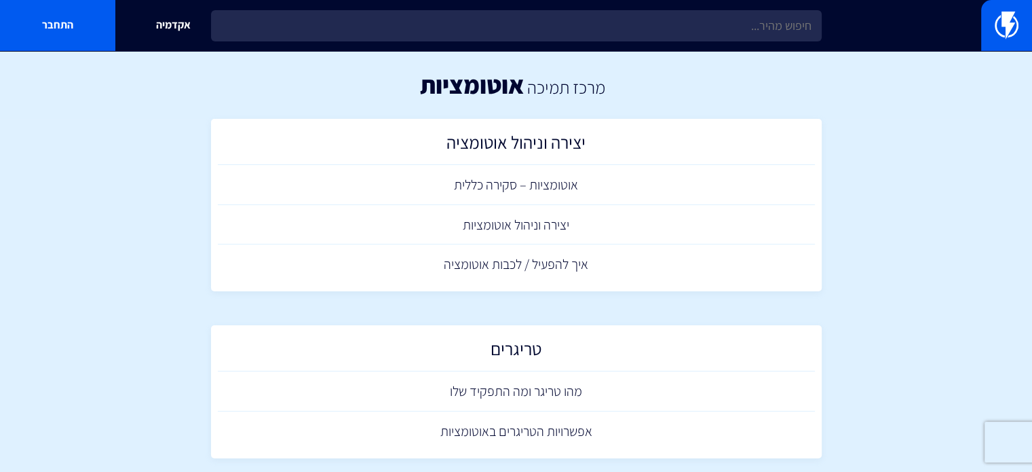
click at [729, 8] on div "אקדמיה התחבר" at bounding box center [516, 25] width 1032 height 51
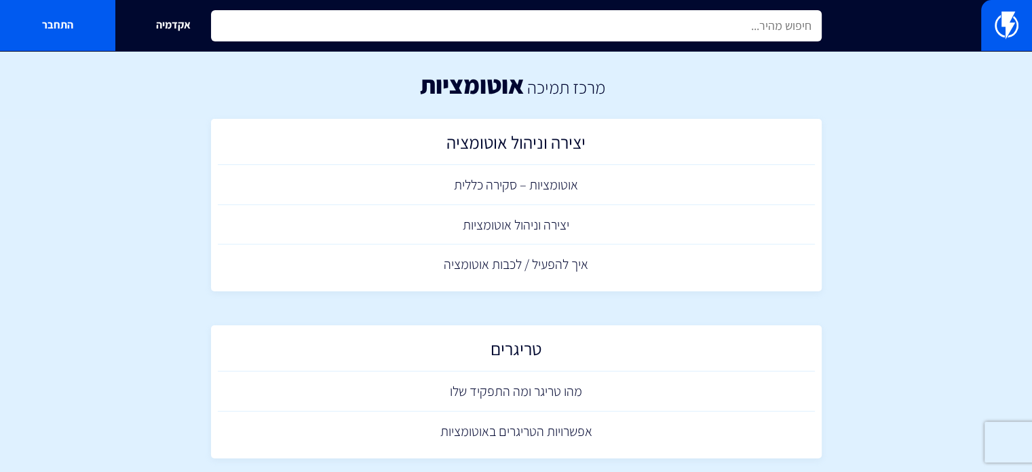
click at [732, 21] on input "text" at bounding box center [516, 25] width 611 height 31
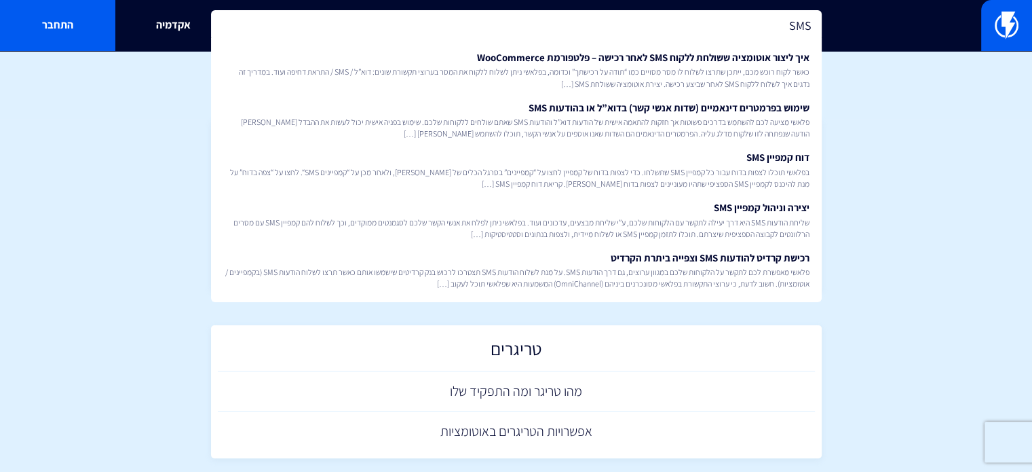
type input "SMS"
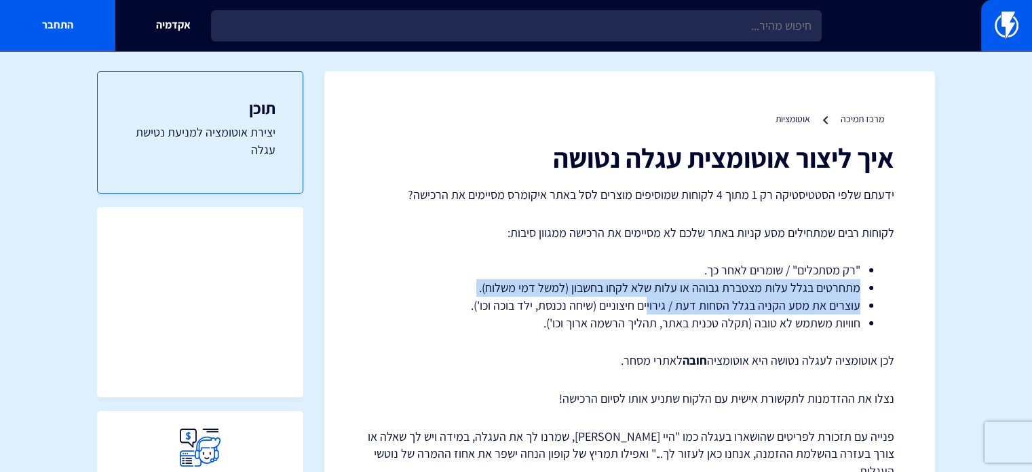
drag, startPoint x: 661, startPoint y: 272, endPoint x: 651, endPoint y: 303, distance: 32.8
click at [651, 303] on ul ""רק מסתכלים" / שומרים לאחר כך. מתחרטים בגלל עלות מצטברת גבוהה או עלות שלא לקחו …" at bounding box center [630, 296] width 489 height 70
click at [651, 303] on li "עוצרים את מסע הקניה בגלל הסחות דעת / גירויים חיצוניים (שיחה נכנסת, ילד בוכה וכו…" at bounding box center [630, 306] width 462 height 18
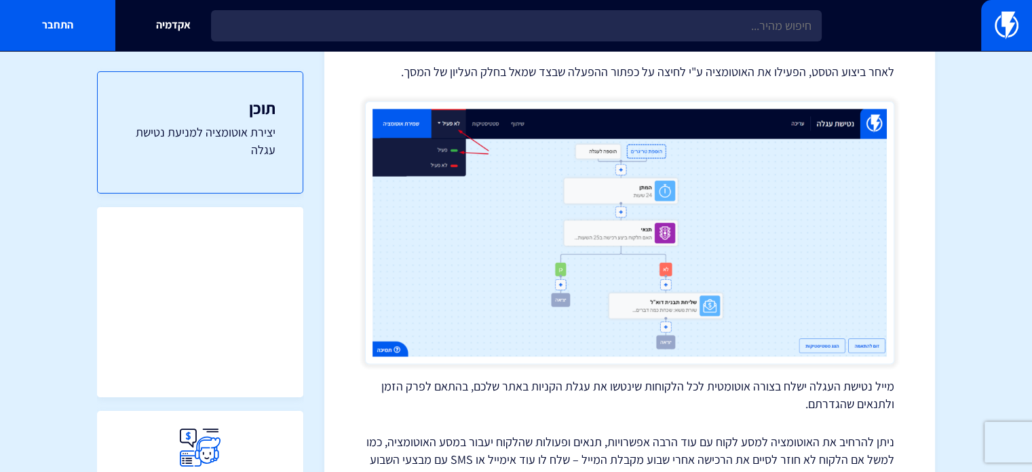
scroll to position [7025, 0]
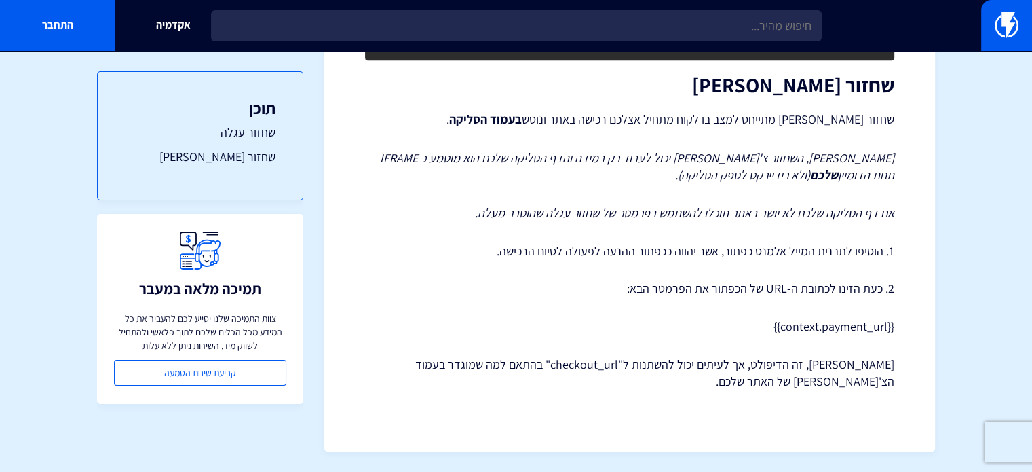
scroll to position [989, 0]
drag, startPoint x: 760, startPoint y: 322, endPoint x: 937, endPoint y: 330, distance: 176.6
copy p "{{context.payment_url}}"
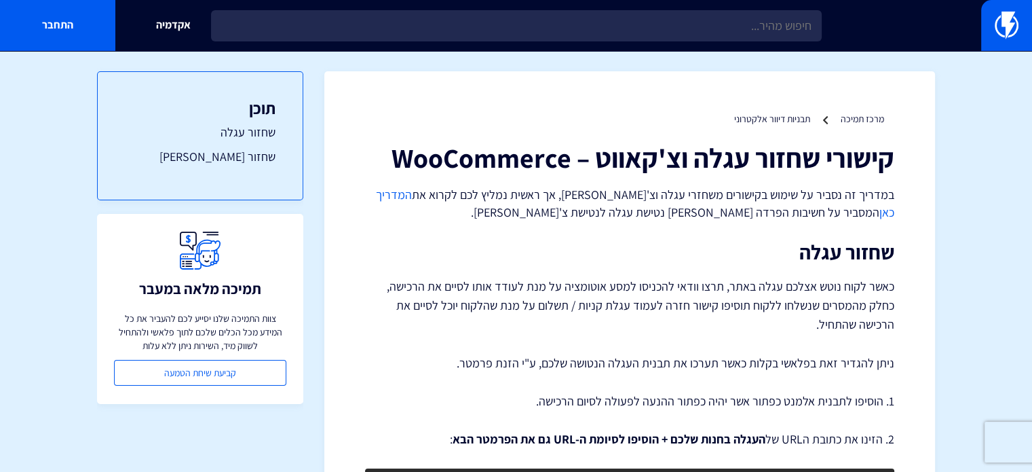
scroll to position [0, 0]
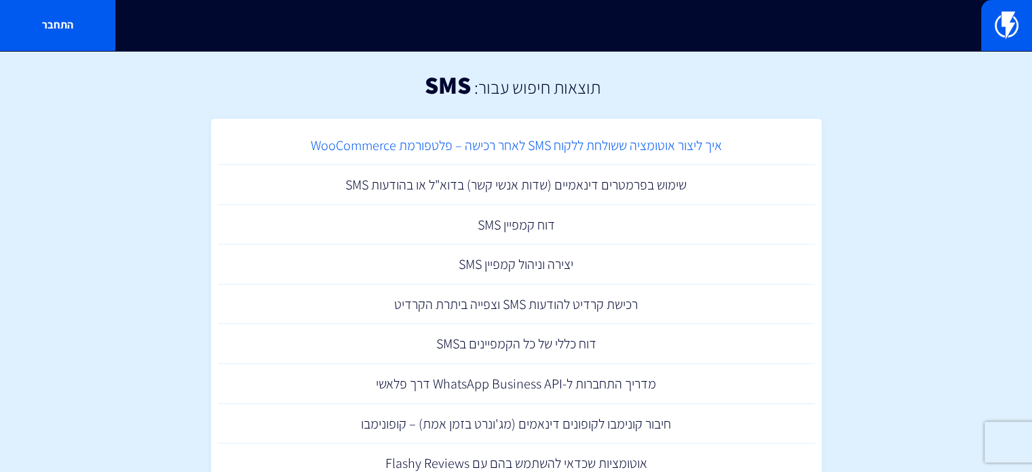
click at [675, 138] on link "איך ליצור אוטומציה ששולחת ללקוח SMS לאחר רכישה – פלטפורמת WooCommerce" at bounding box center [516, 146] width 597 height 40
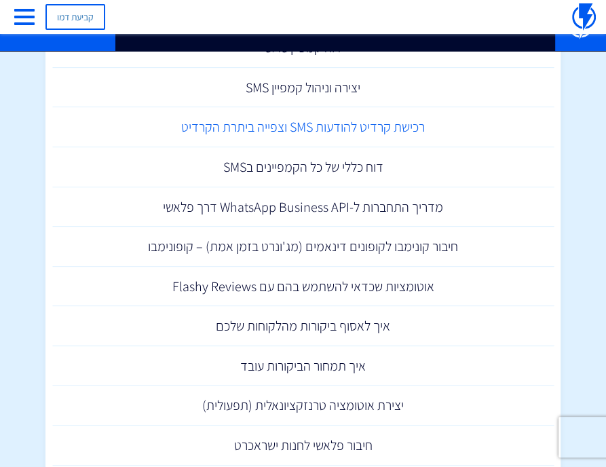
scroll to position [204, 0]
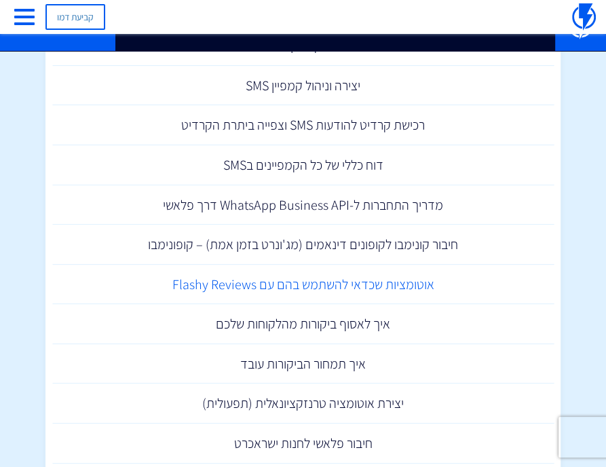
click at [397, 282] on link "אוטומציות שכדאי להשתמש בהם עם Flashy Reviews" at bounding box center [303, 285] width 502 height 40
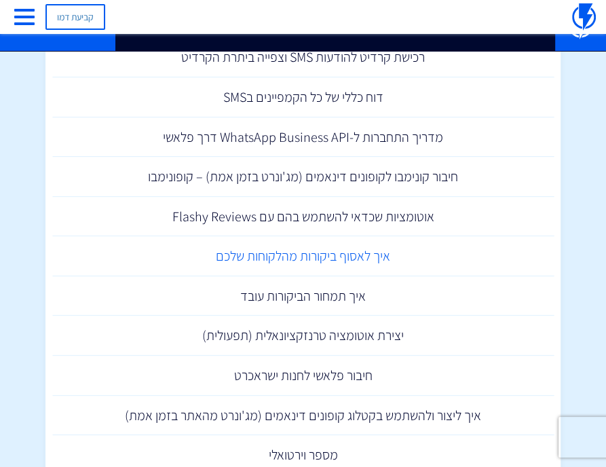
click at [356, 257] on link "איך לאסוף ביקורות מהלקוחות שלכם" at bounding box center [303, 256] width 502 height 40
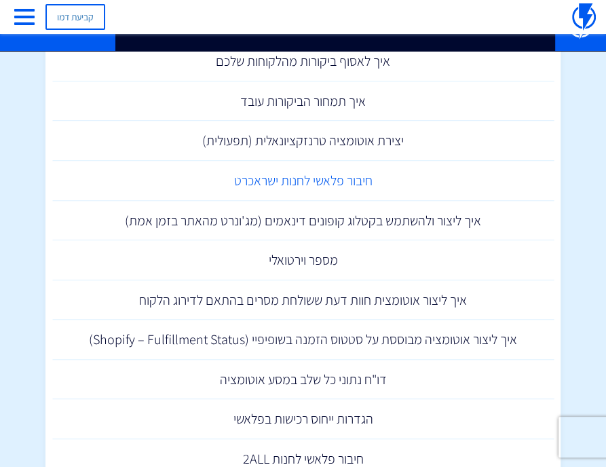
scroll to position [475, 0]
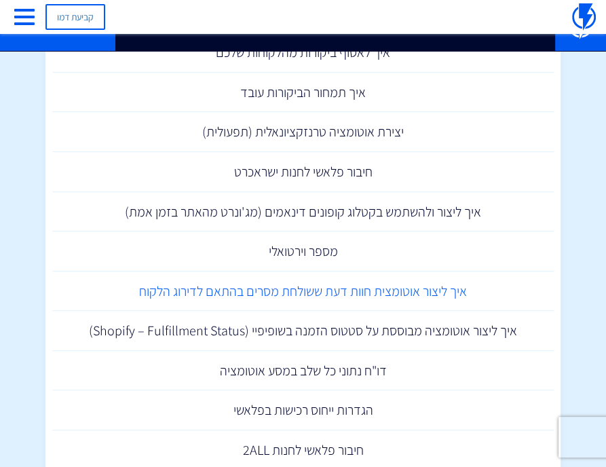
click at [467, 284] on link "איך ליצור אוטומצית חוות דעת ששולחת מסרים בהתאם לדירוג הלקוח" at bounding box center [303, 292] width 502 height 40
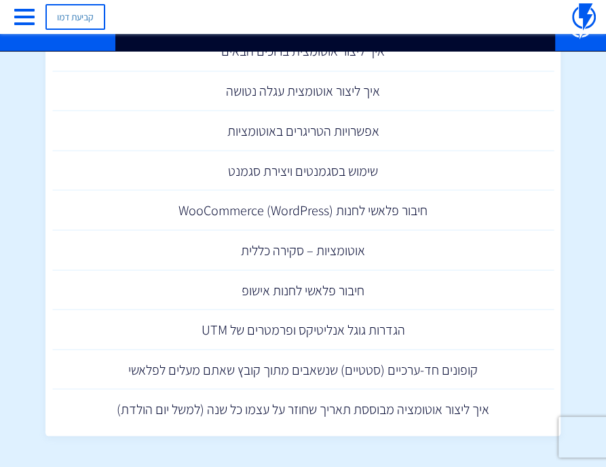
scroll to position [1393, 0]
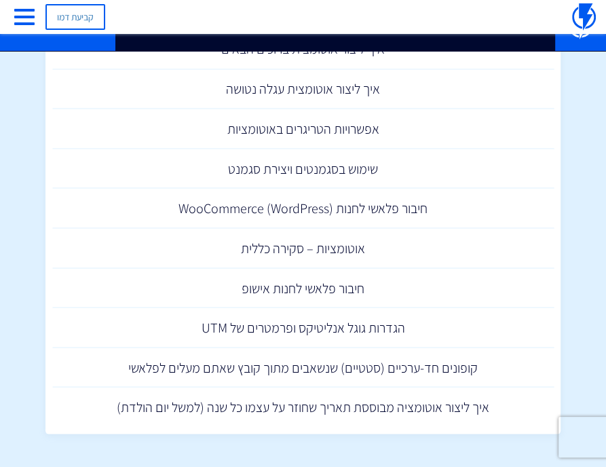
drag, startPoint x: 24, startPoint y: 284, endPoint x: 33, endPoint y: 286, distance: 8.3
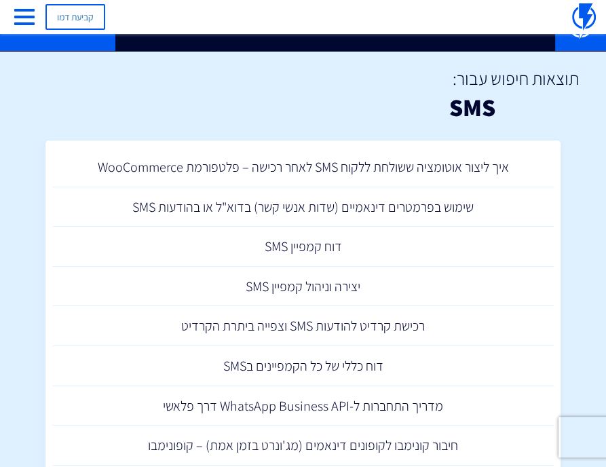
scroll to position [0, 0]
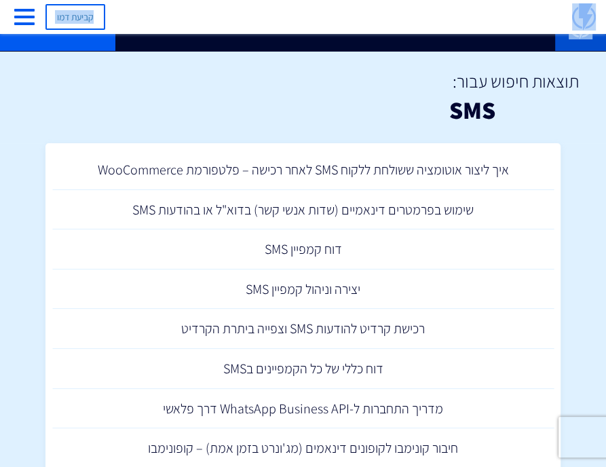
drag, startPoint x: 568, startPoint y: 32, endPoint x: 568, endPoint y: 41, distance: 8.8
click at [576, 40] on link at bounding box center [580, 25] width 51 height 51
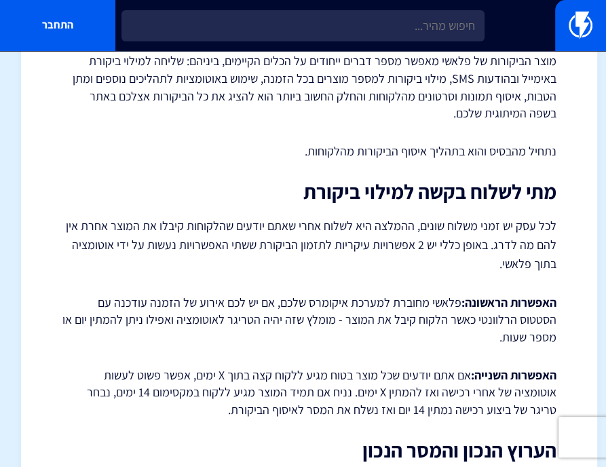
scroll to position [204, 0]
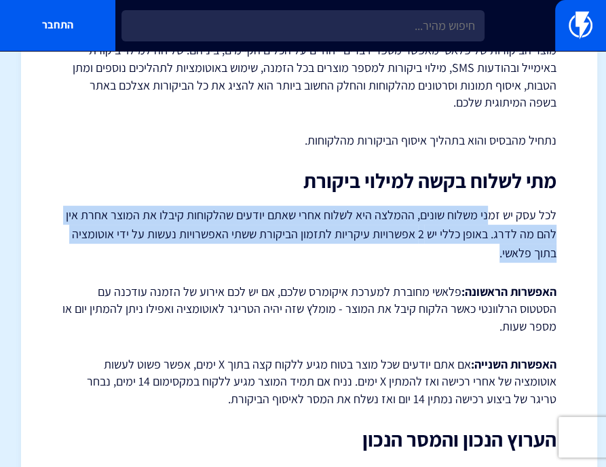
drag, startPoint x: 489, startPoint y: 220, endPoint x: 462, endPoint y: 248, distance: 38.9
click at [462, 248] on p "לכל עסק יש זמני משלוח שונים, ההמלצה היא לשלוח אחרי שאתם יודעים שהלקוחות קיבלו א…" at bounding box center [309, 234] width 494 height 57
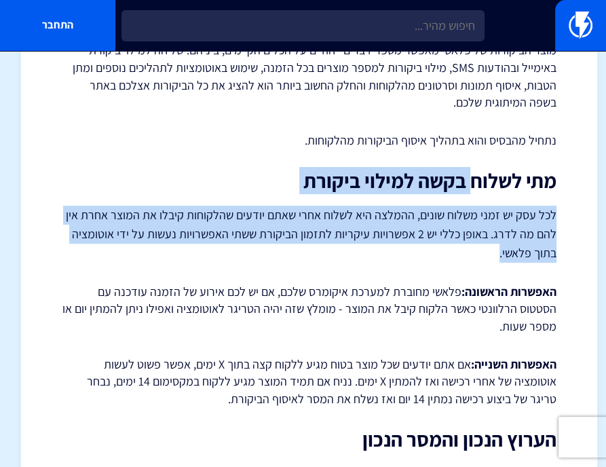
drag, startPoint x: 462, startPoint y: 248, endPoint x: 475, endPoint y: 192, distance: 57.1
click at [475, 192] on h2 "מתי לשלוח בקשה למילוי ביקורת" at bounding box center [309, 181] width 494 height 22
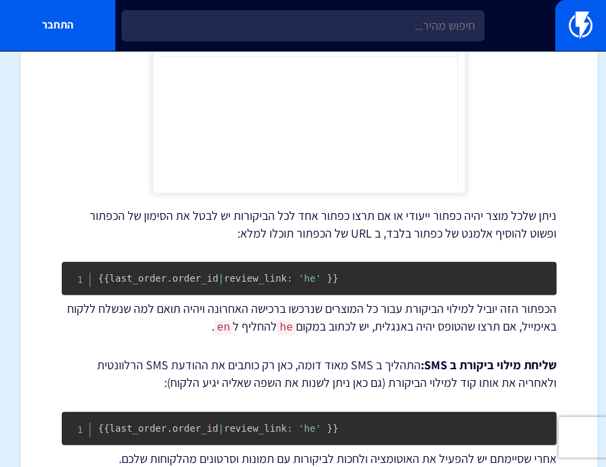
scroll to position [2178, 0]
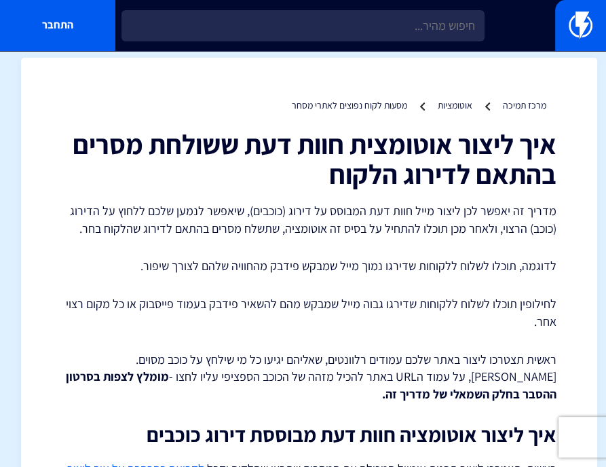
drag, startPoint x: 494, startPoint y: 208, endPoint x: 491, endPoint y: 217, distance: 9.2
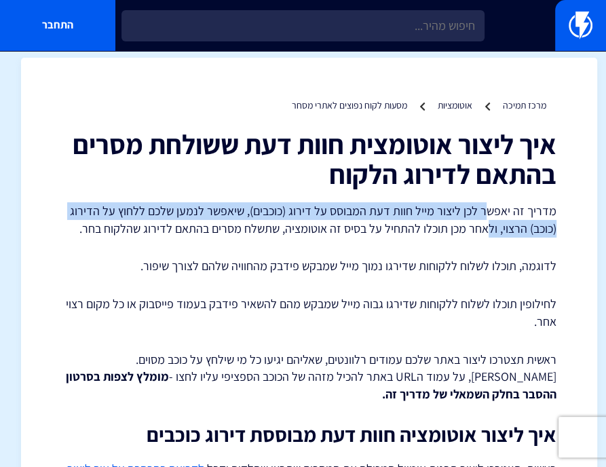
drag, startPoint x: 491, startPoint y: 213, endPoint x: 489, endPoint y: 221, distance: 7.7
click at [489, 221] on p "מדריך זה יאפשר לכן ליצור מייל חוות דעת המבוסס על דירוג (כוכבים), שיאפשר לנמען ש…" at bounding box center [309, 219] width 494 height 35
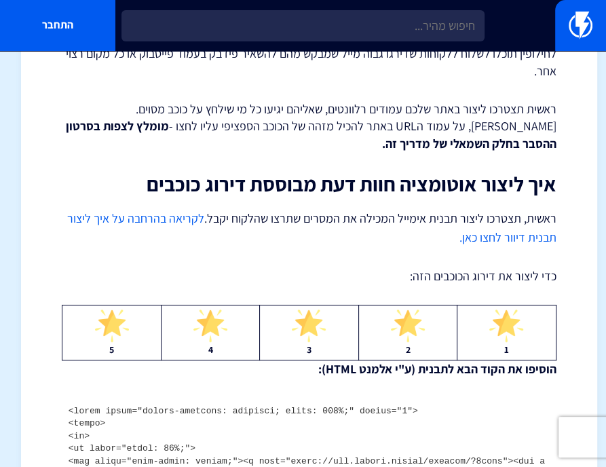
scroll to position [204, 0]
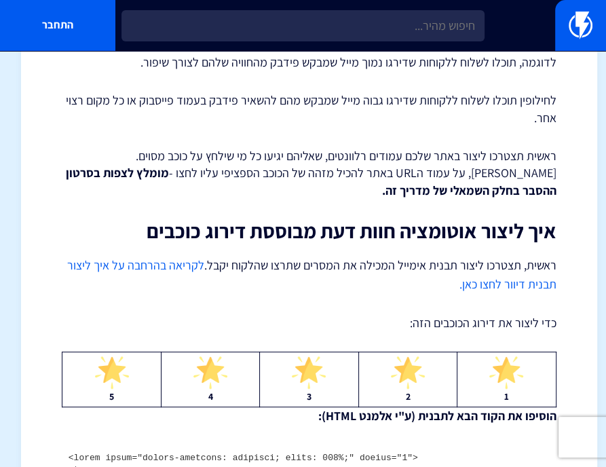
click at [494, 284] on link "לקריאה בהרחבה על איך ליצור תבנית דיוור לחצו כאן." at bounding box center [311, 274] width 489 height 35
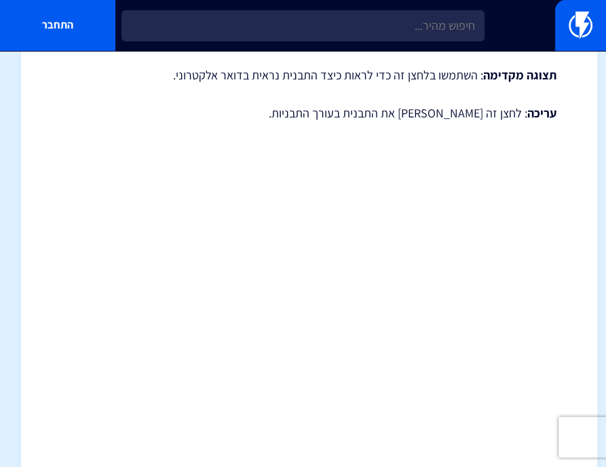
scroll to position [2273, 0]
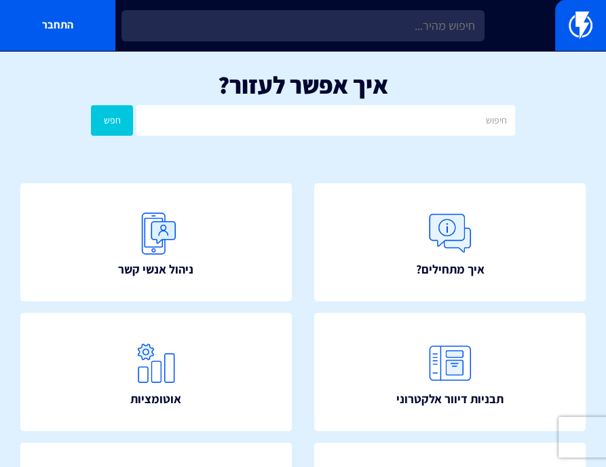
click at [277, 143] on div "איך אפשר לעזור? חפש" at bounding box center [303, 107] width 606 height 112
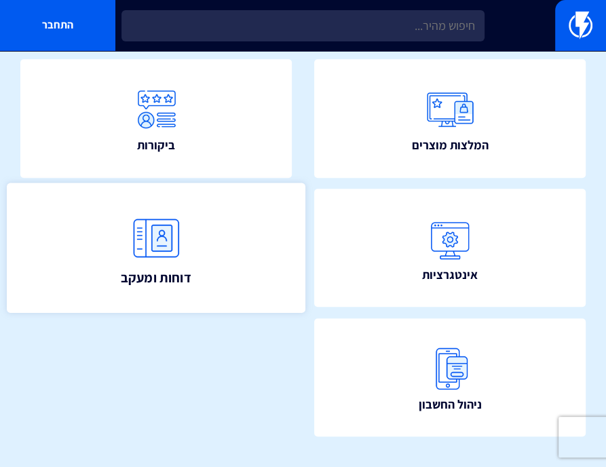
scroll to position [515, 0]
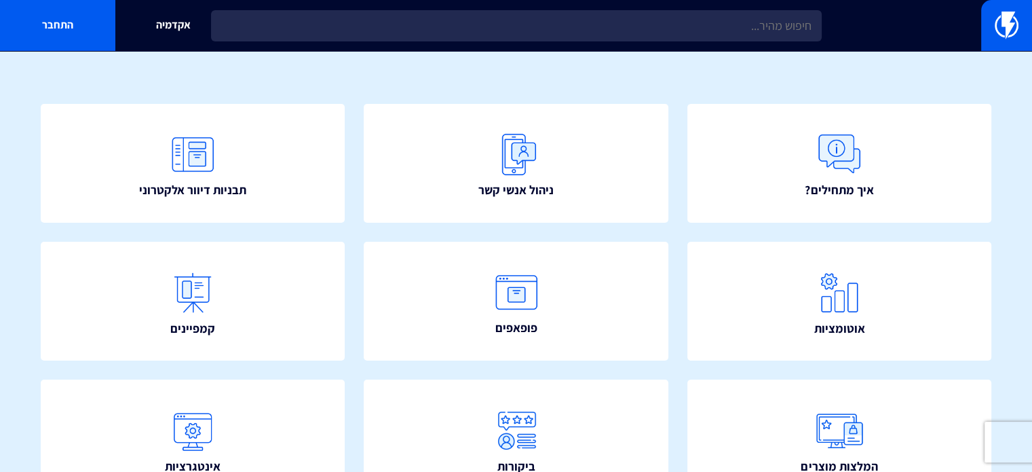
scroll to position [136, 0]
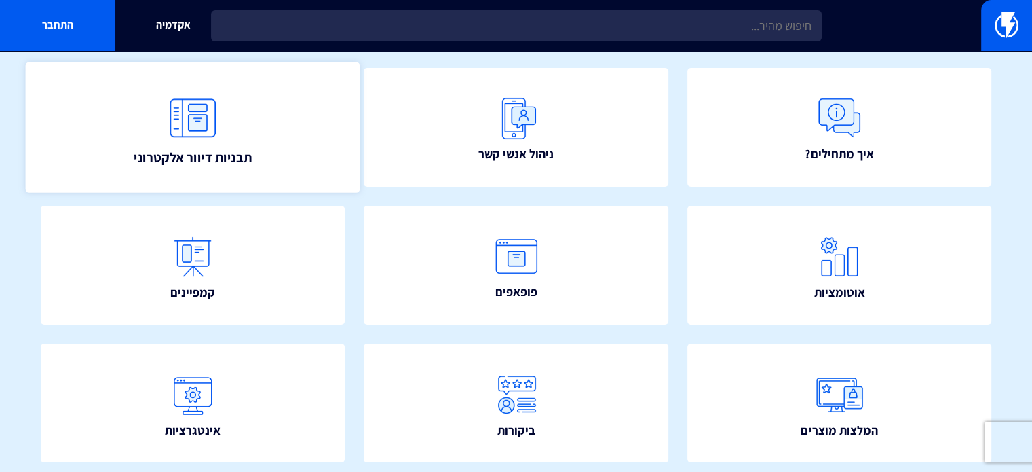
click at [218, 132] on img at bounding box center [193, 118] width 60 height 60
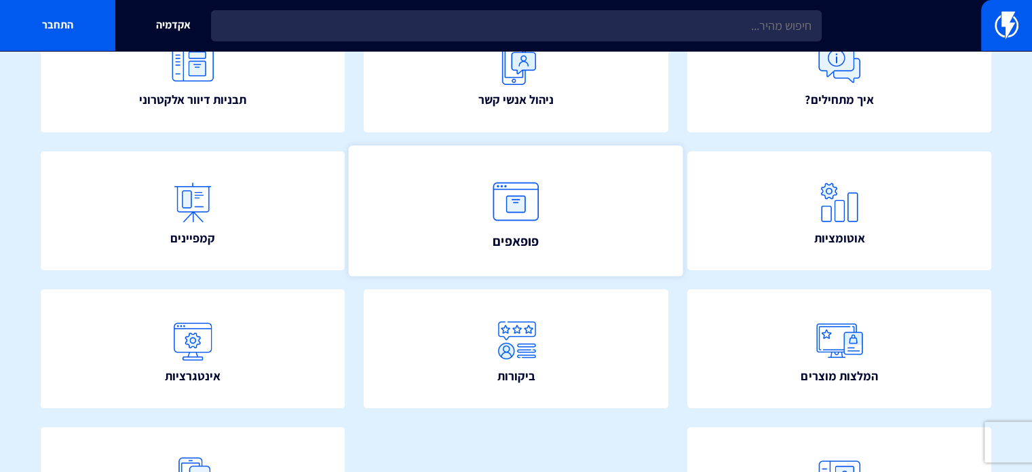
scroll to position [188, 0]
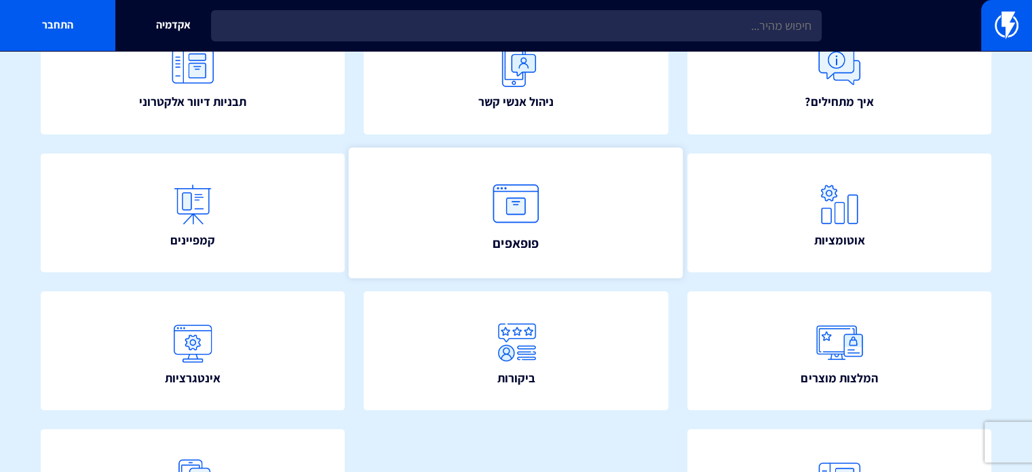
click at [595, 238] on link "פופאפים" at bounding box center [516, 212] width 335 height 131
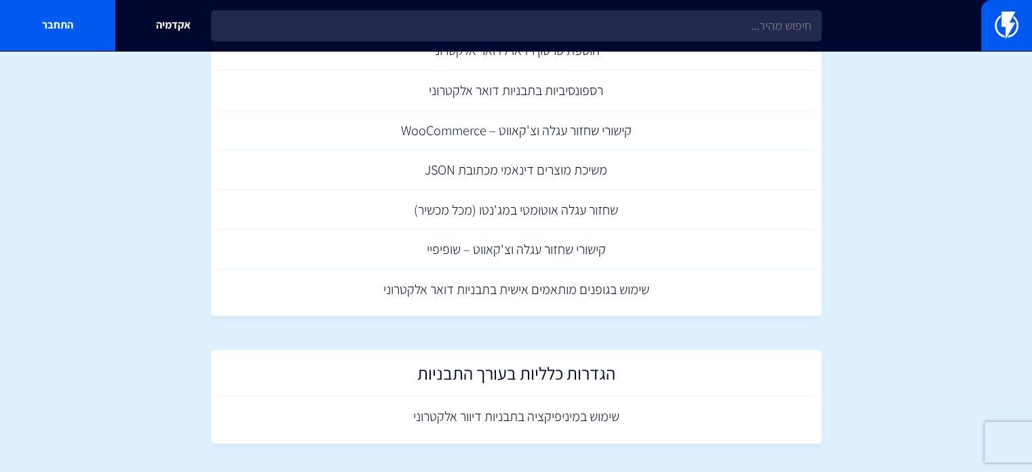
scroll to position [1307, 0]
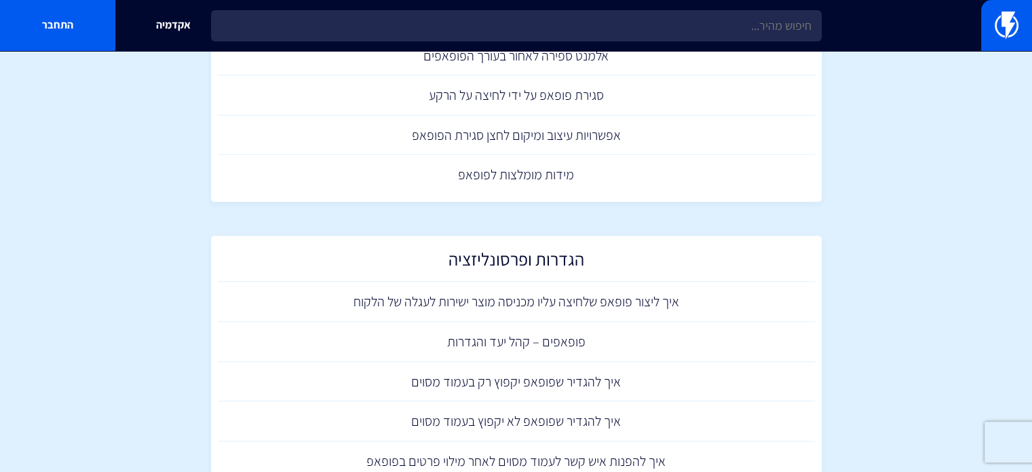
scroll to position [747, 0]
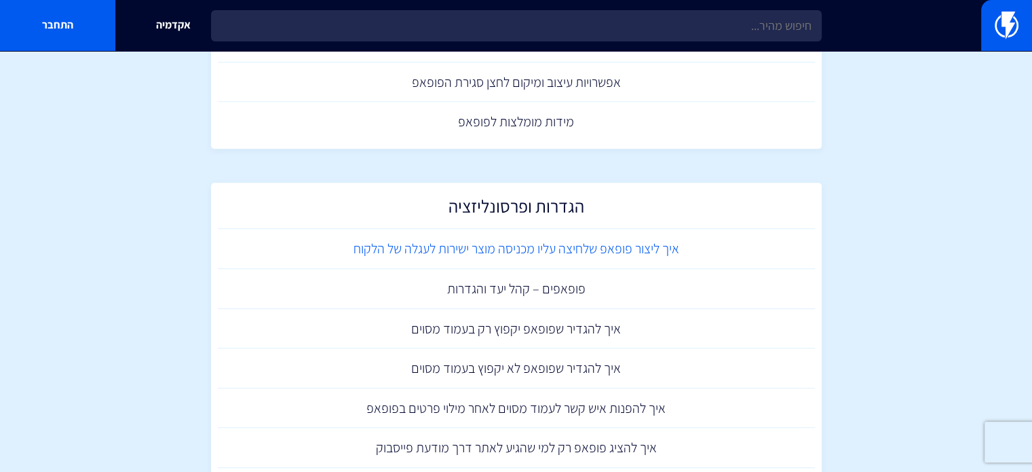
click at [626, 253] on link "איך ליצור פופאפ שלחיצה עליו מכניסה מוצר ישירות לעגלה של הלקוח" at bounding box center [516, 249] width 597 height 40
